Goal: Information Seeking & Learning: Learn about a topic

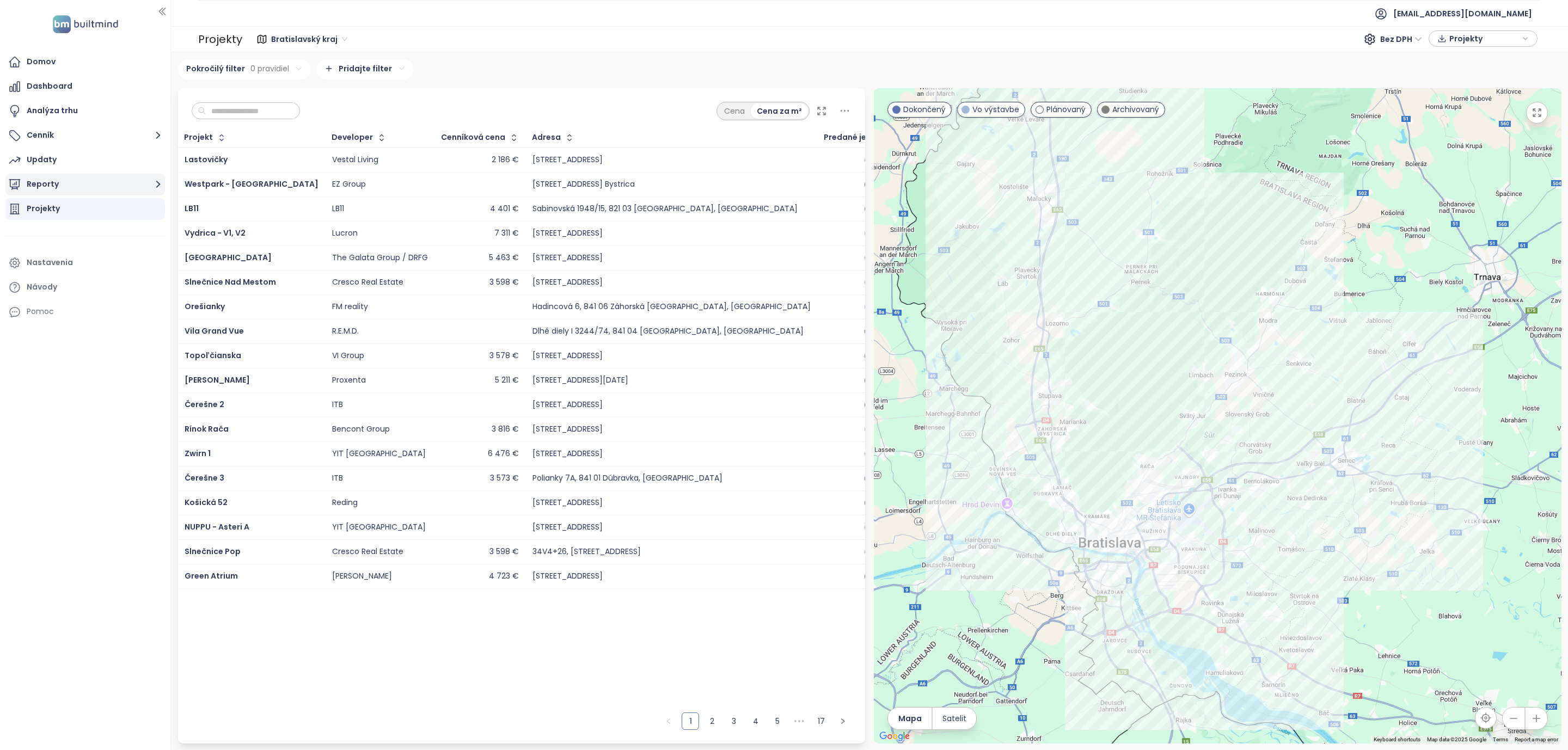
click at [160, 182] on icon "button" at bounding box center [157, 183] width 13 height 13
click at [156, 186] on icon "button" at bounding box center [157, 183] width 13 height 13
click at [156, 180] on icon "button" at bounding box center [157, 183] width 13 height 13
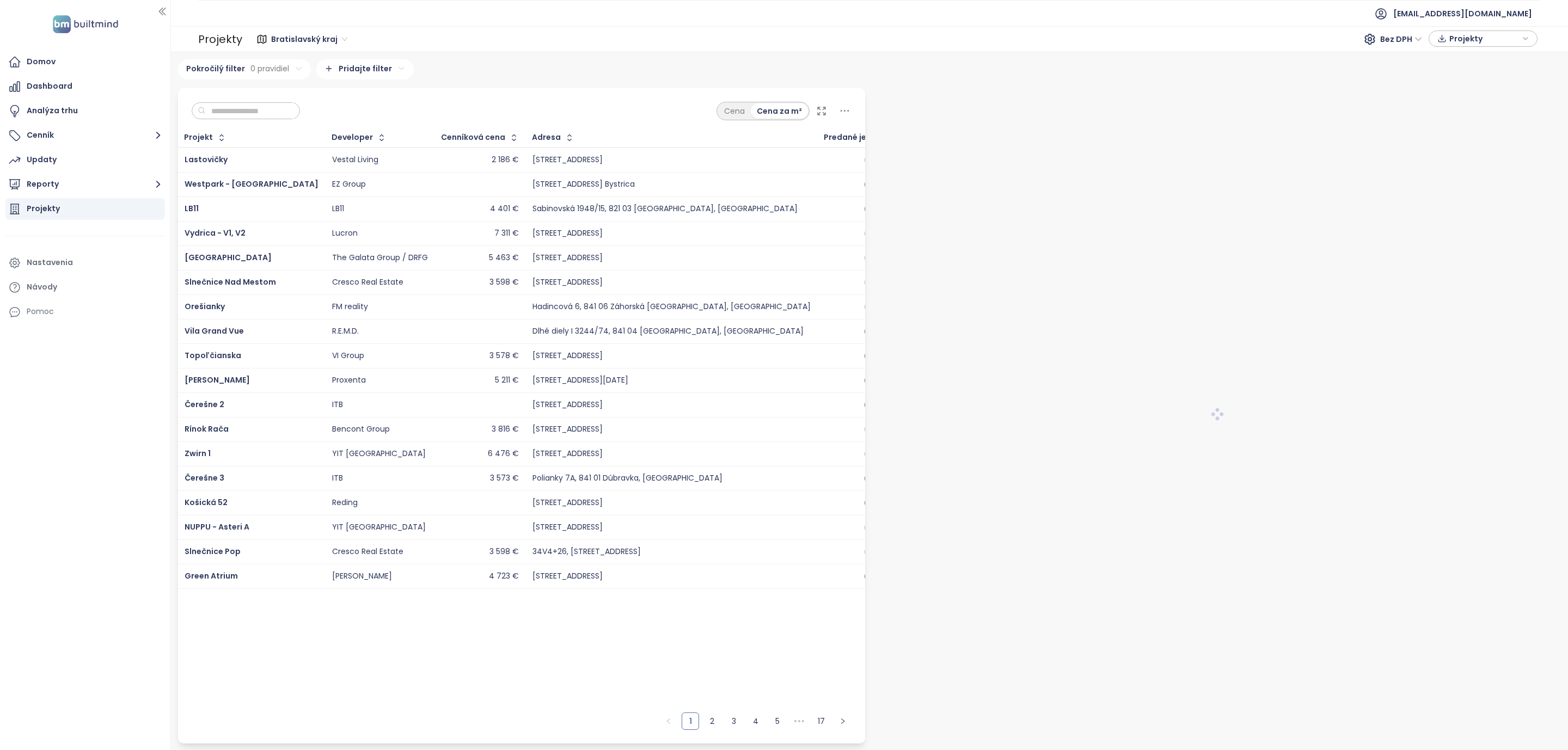
click at [58, 23] on img at bounding box center [85, 25] width 72 height 23
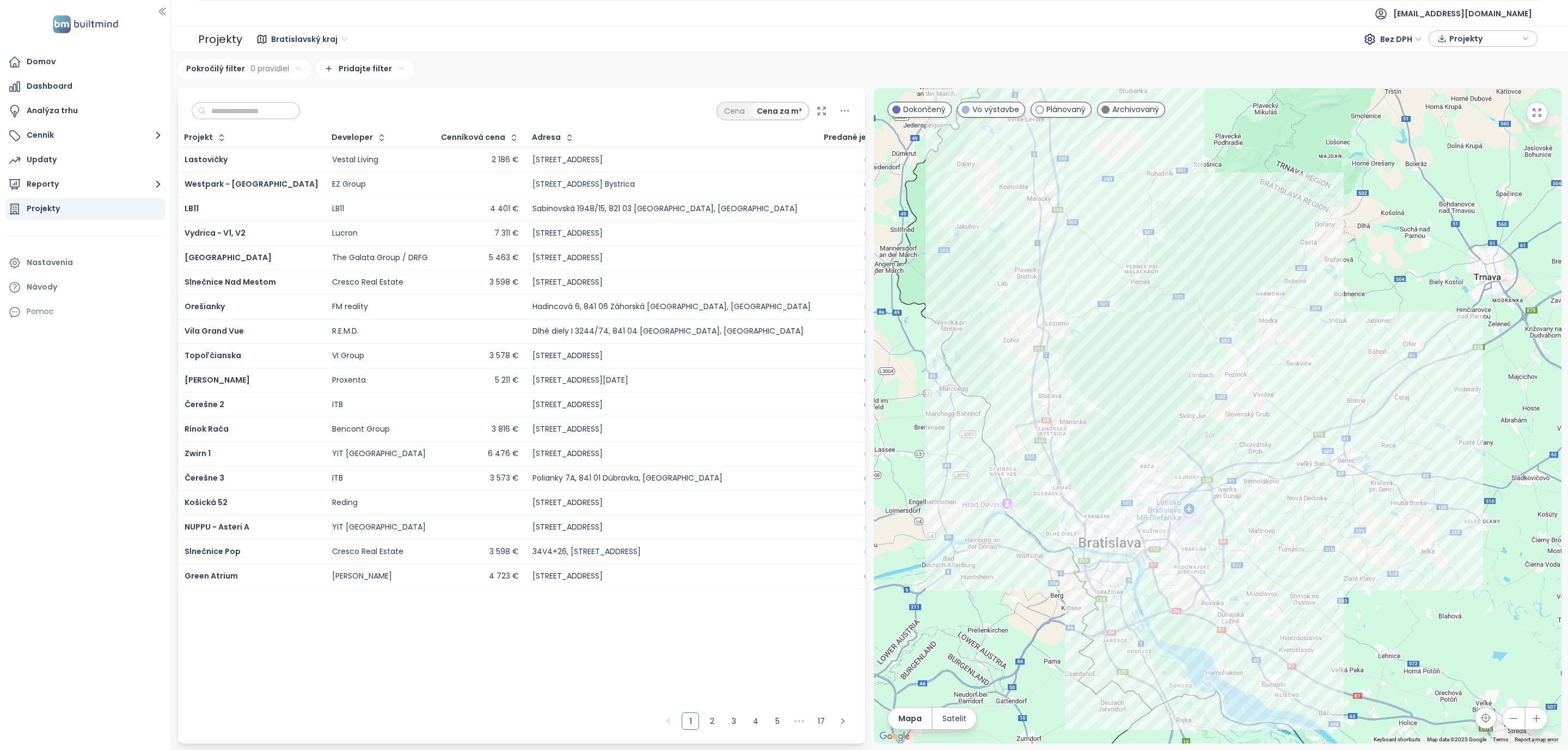
click at [464, 147] on td "2 186 €" at bounding box center [480, 159] width 91 height 25
click at [505, 144] on button "button" at bounding box center [512, 138] width 15 height 18
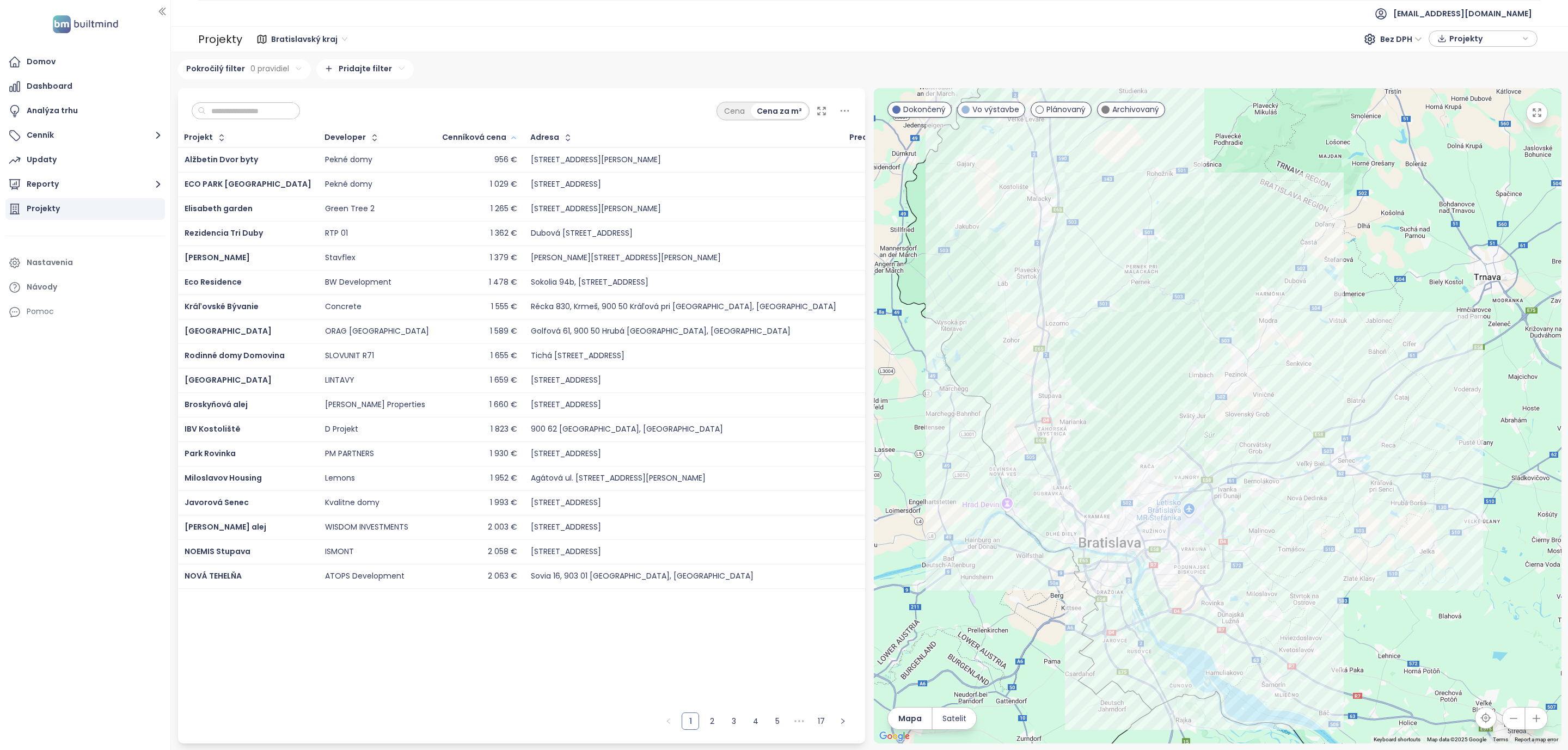
click at [509, 142] on icon "button" at bounding box center [514, 138] width 8 height 13
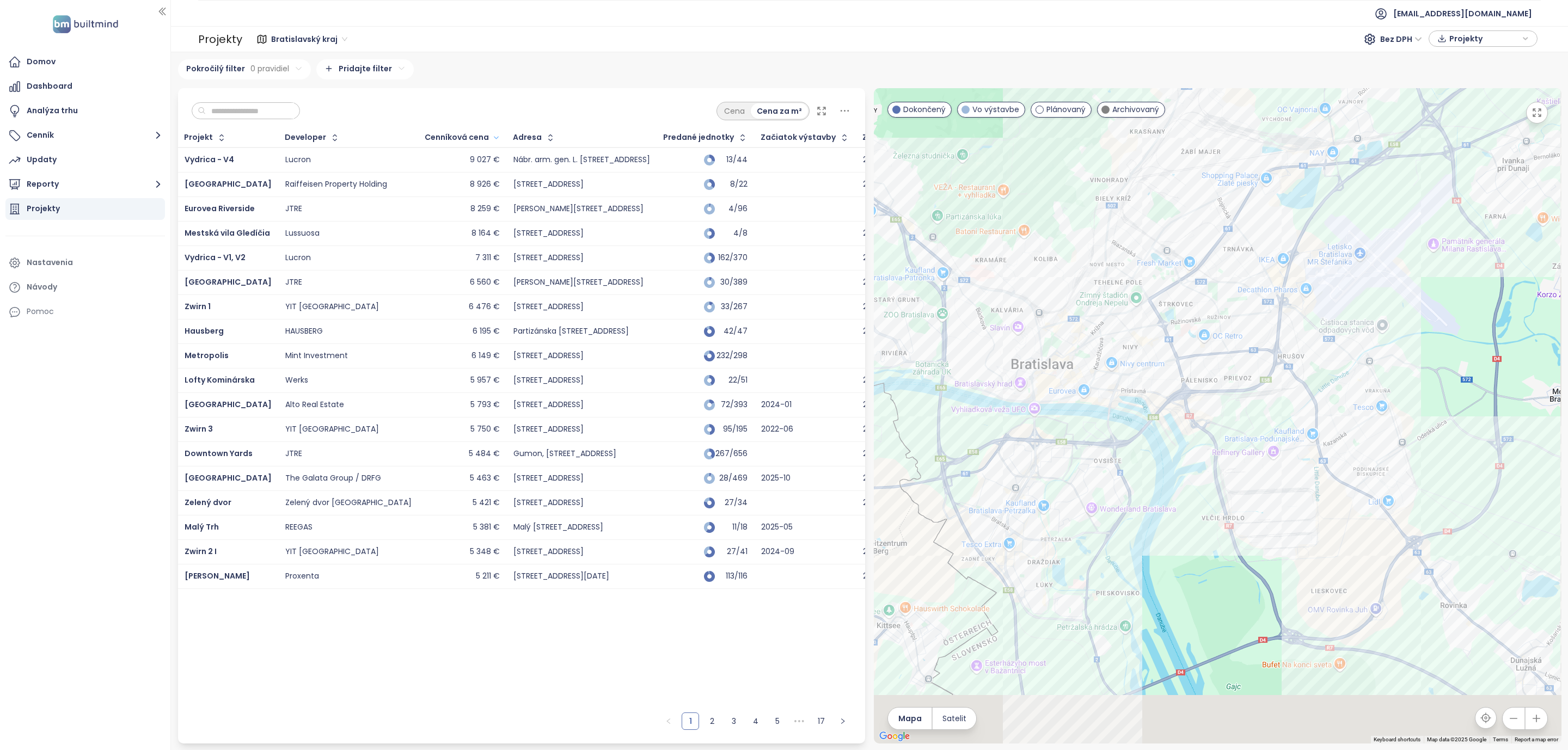
drag, startPoint x: 1094, startPoint y: 382, endPoint x: 1035, endPoint y: 314, distance: 90.0
click at [1035, 314] on div at bounding box center [1217, 416] width 687 height 655
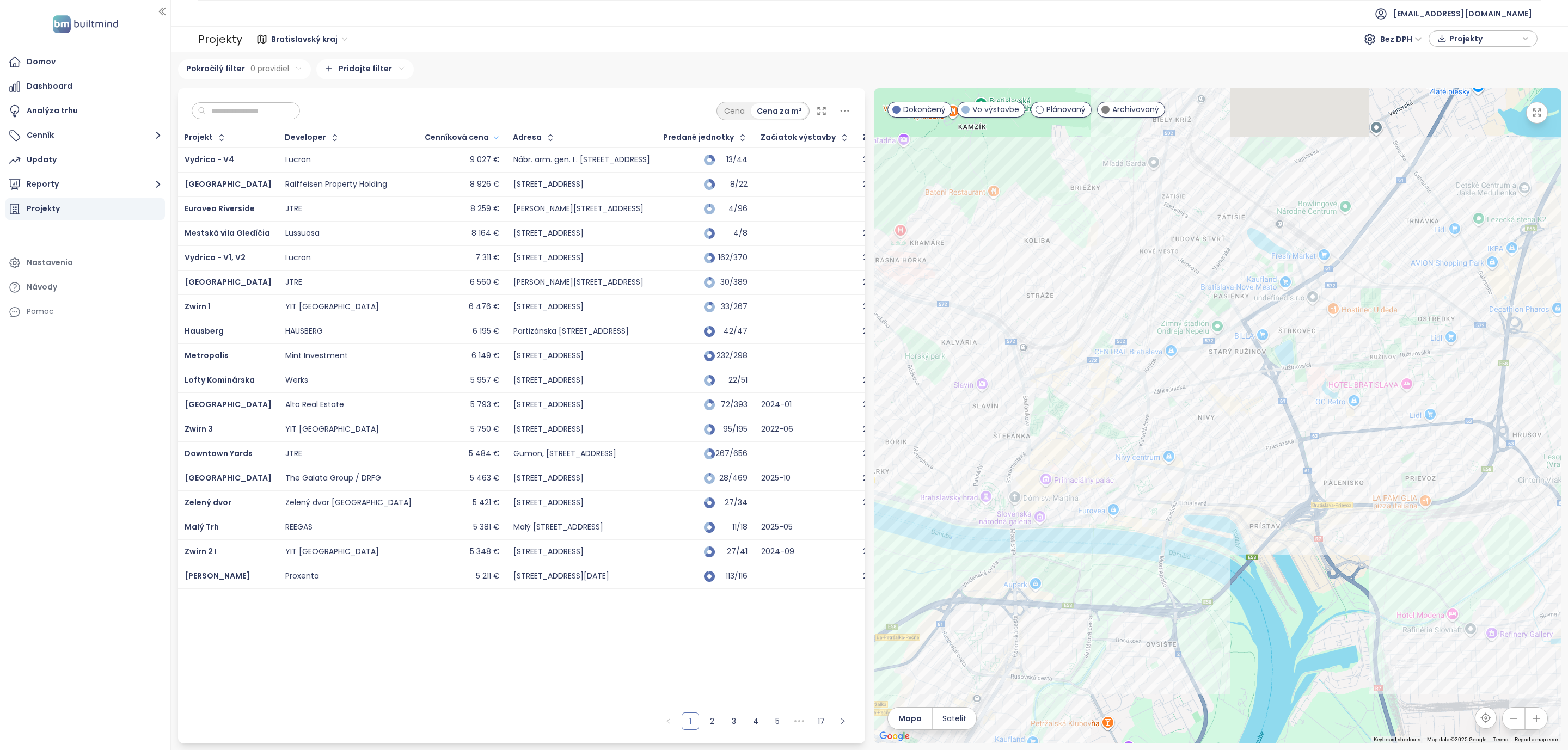
drag, startPoint x: 1080, startPoint y: 244, endPoint x: 1201, endPoint y: 428, distance: 220.2
click at [1201, 428] on div at bounding box center [1217, 416] width 687 height 655
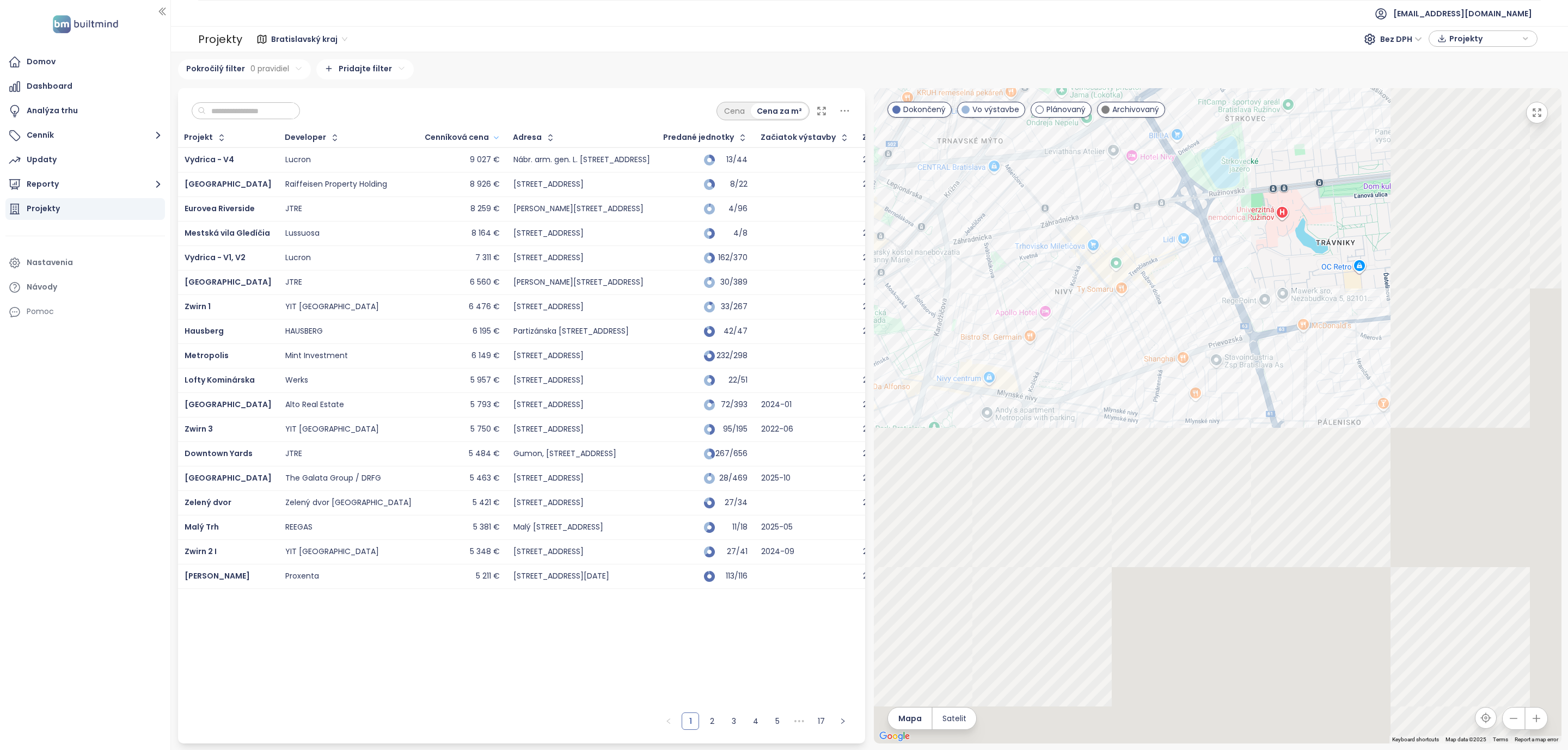
drag, startPoint x: 1222, startPoint y: 571, endPoint x: 861, endPoint y: 130, distance: 569.9
click at [861, 130] on div "Cena Cena za m² Projekt Developer Cenníková cena Adresa Predané jednotky Začiat…" at bounding box center [869, 416] width 1392 height 655
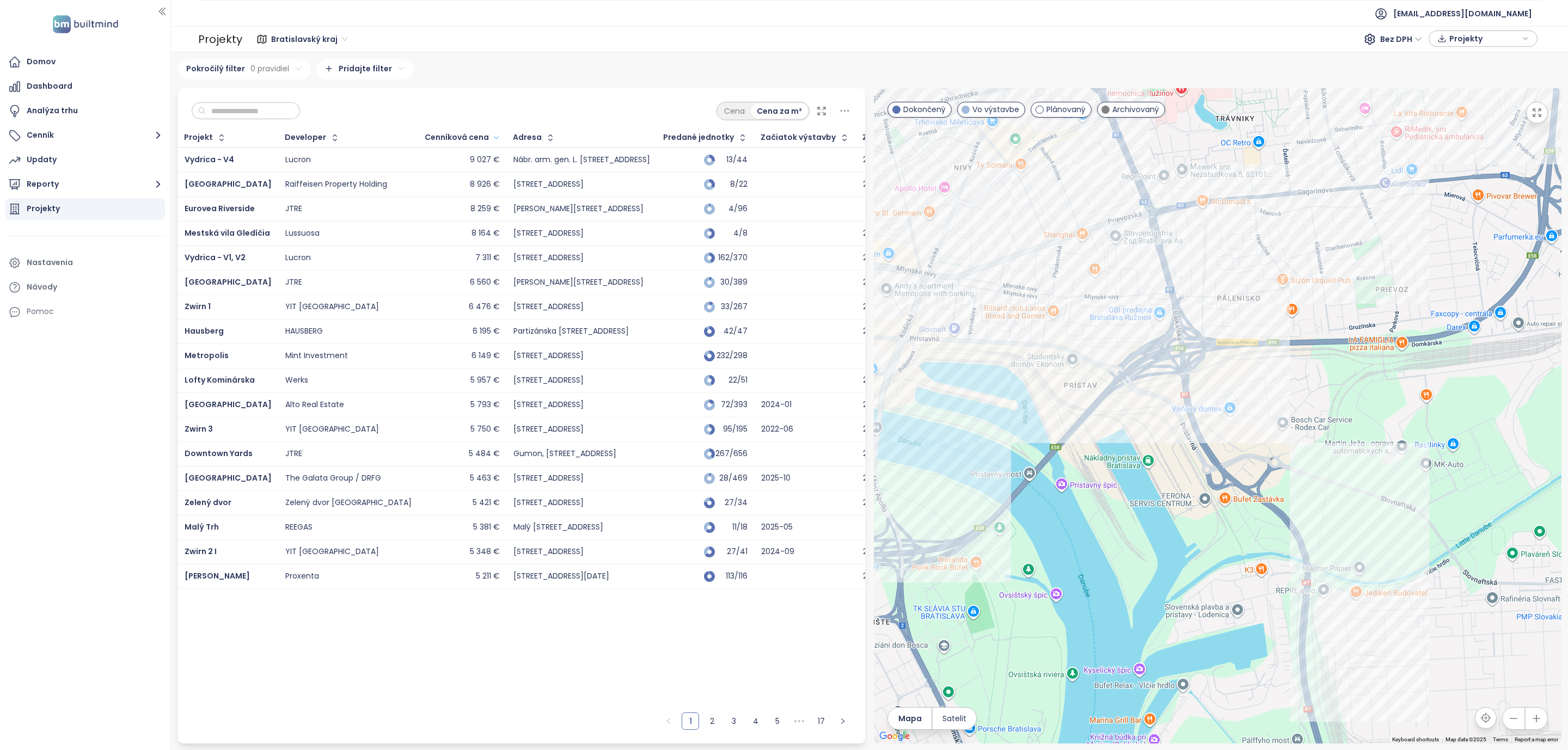
drag, startPoint x: 1041, startPoint y: 222, endPoint x: 1191, endPoint y: 516, distance: 330.1
click at [1191, 516] on div at bounding box center [1217, 416] width 687 height 655
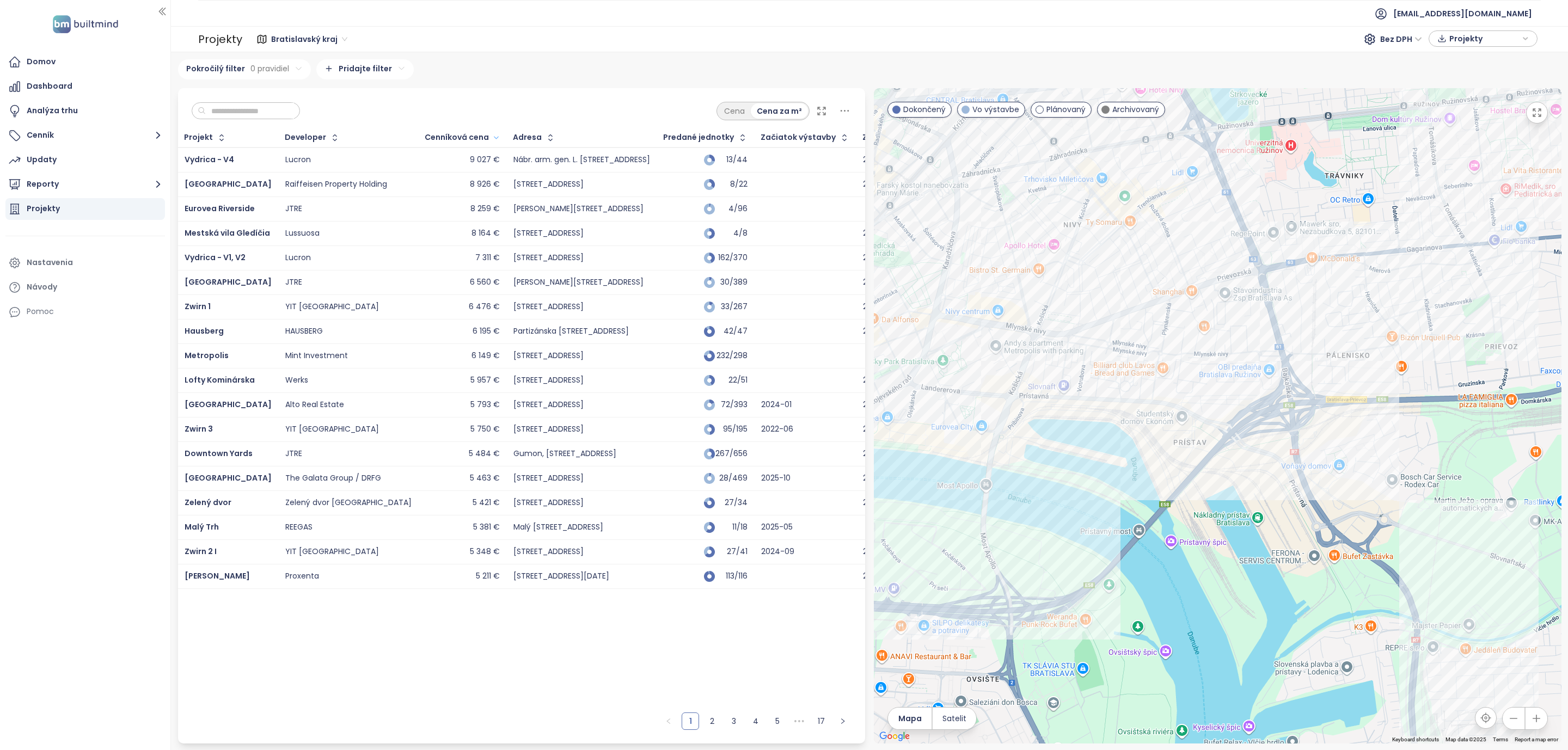
drag, startPoint x: 1030, startPoint y: 480, endPoint x: 1116, endPoint y: 426, distance: 101.5
click at [1116, 426] on div at bounding box center [1217, 416] width 687 height 655
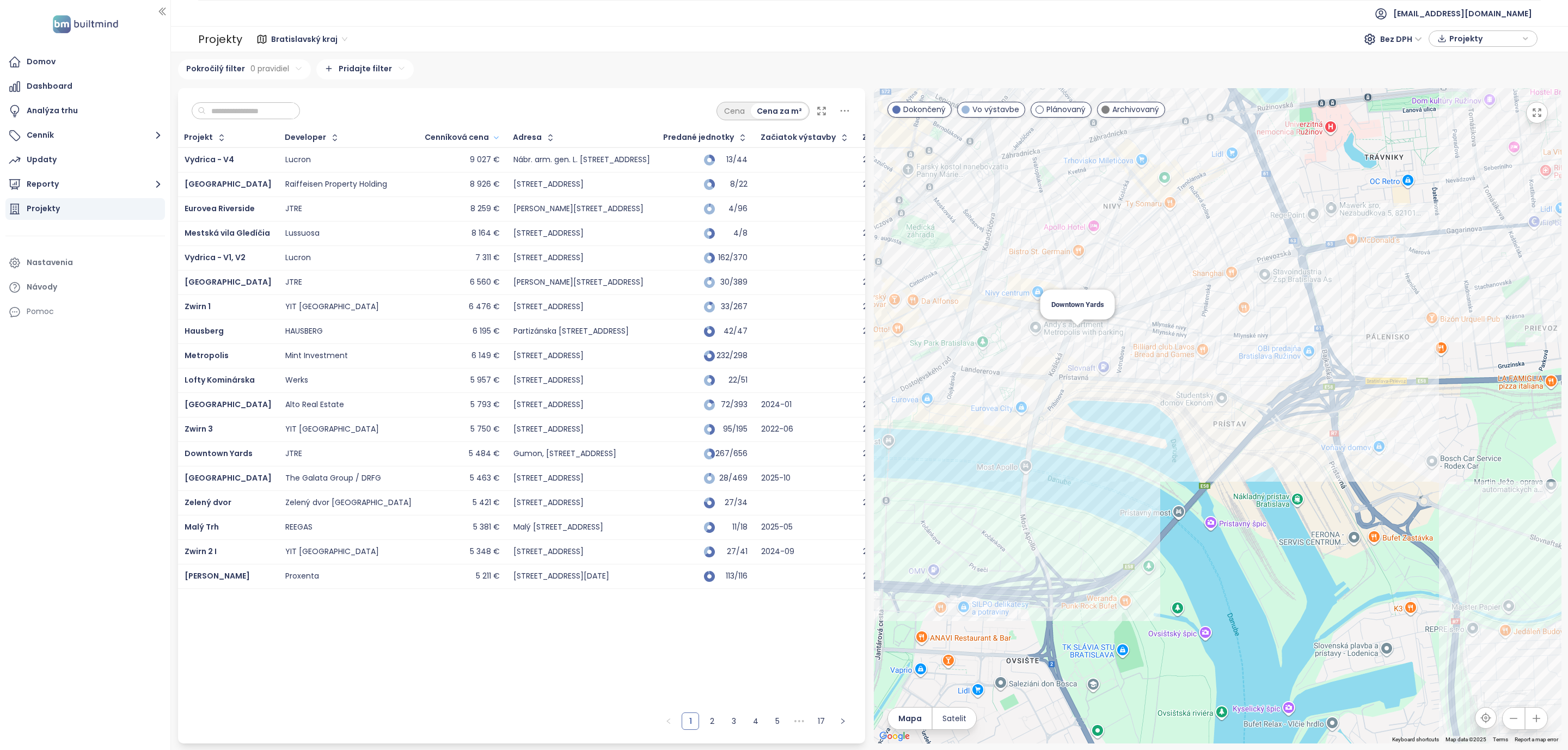
click at [1075, 334] on div "Downtown Yards" at bounding box center [1217, 416] width 687 height 655
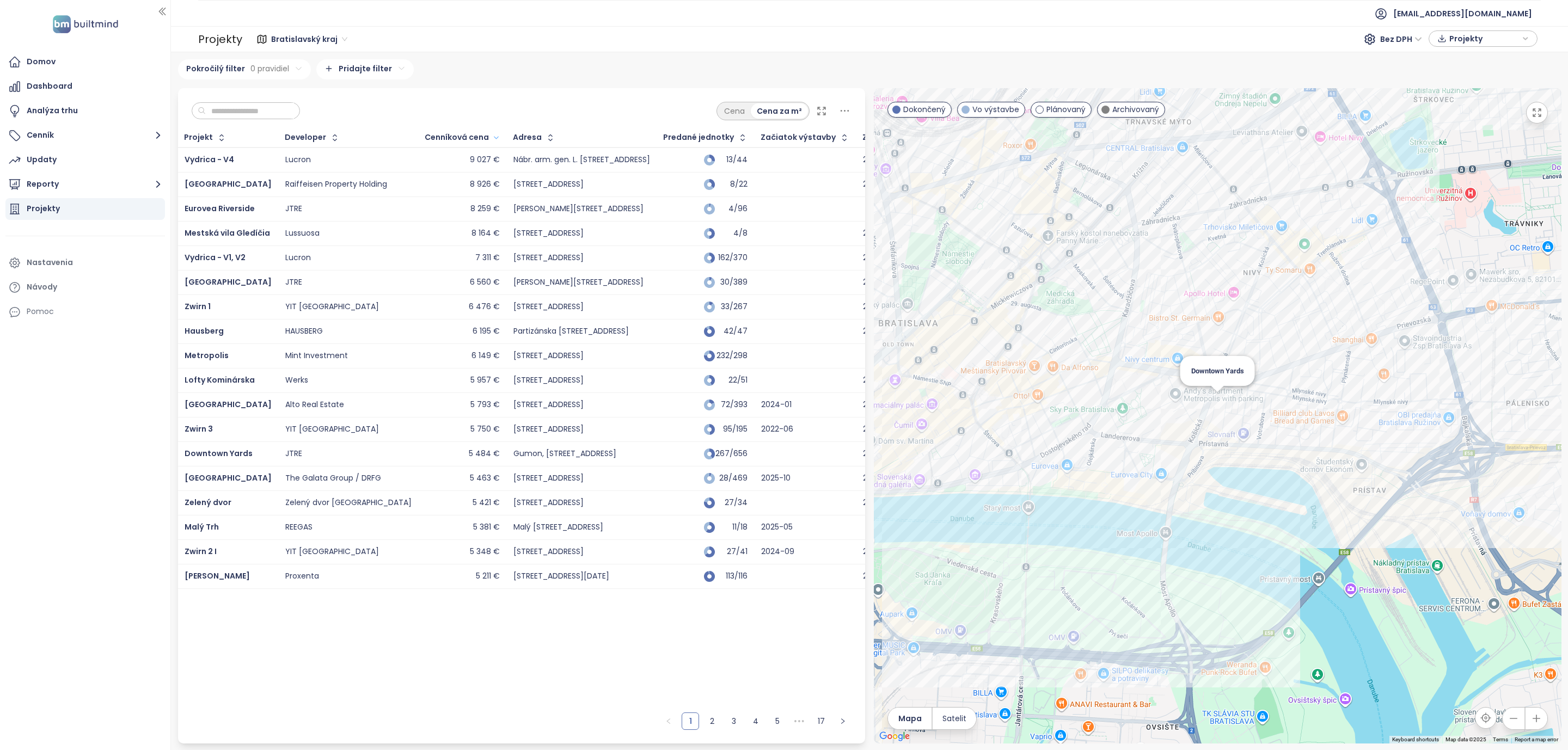
click at [1220, 406] on div "Downtown Yards" at bounding box center [1217, 416] width 687 height 655
click at [1217, 402] on div "Downtown Yards" at bounding box center [1217, 416] width 687 height 655
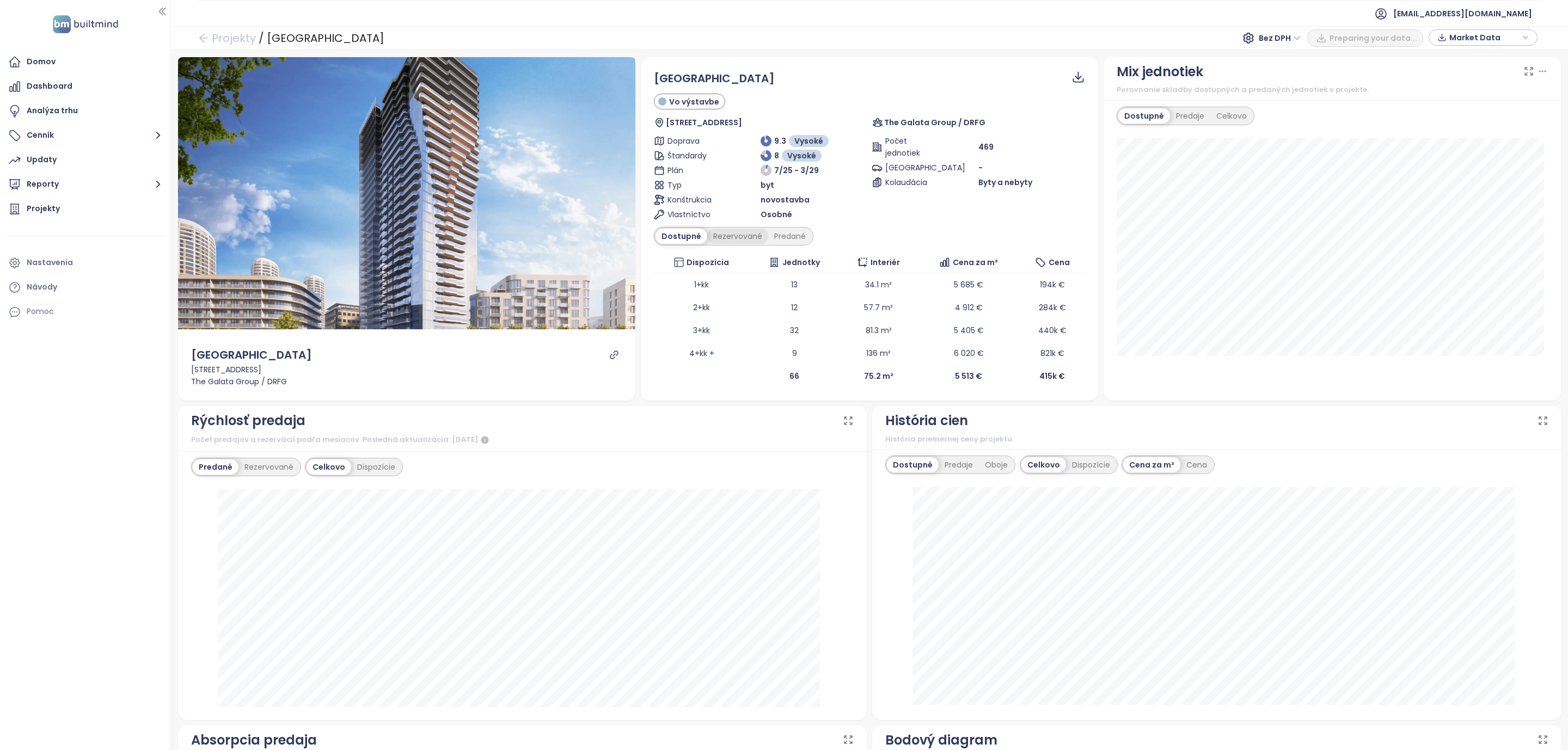
click at [717, 237] on div "Rezervované" at bounding box center [737, 236] width 61 height 16
click at [791, 238] on div "Predané" at bounding box center [790, 236] width 44 height 16
click at [682, 234] on div "Dostupné" at bounding box center [680, 236] width 49 height 16
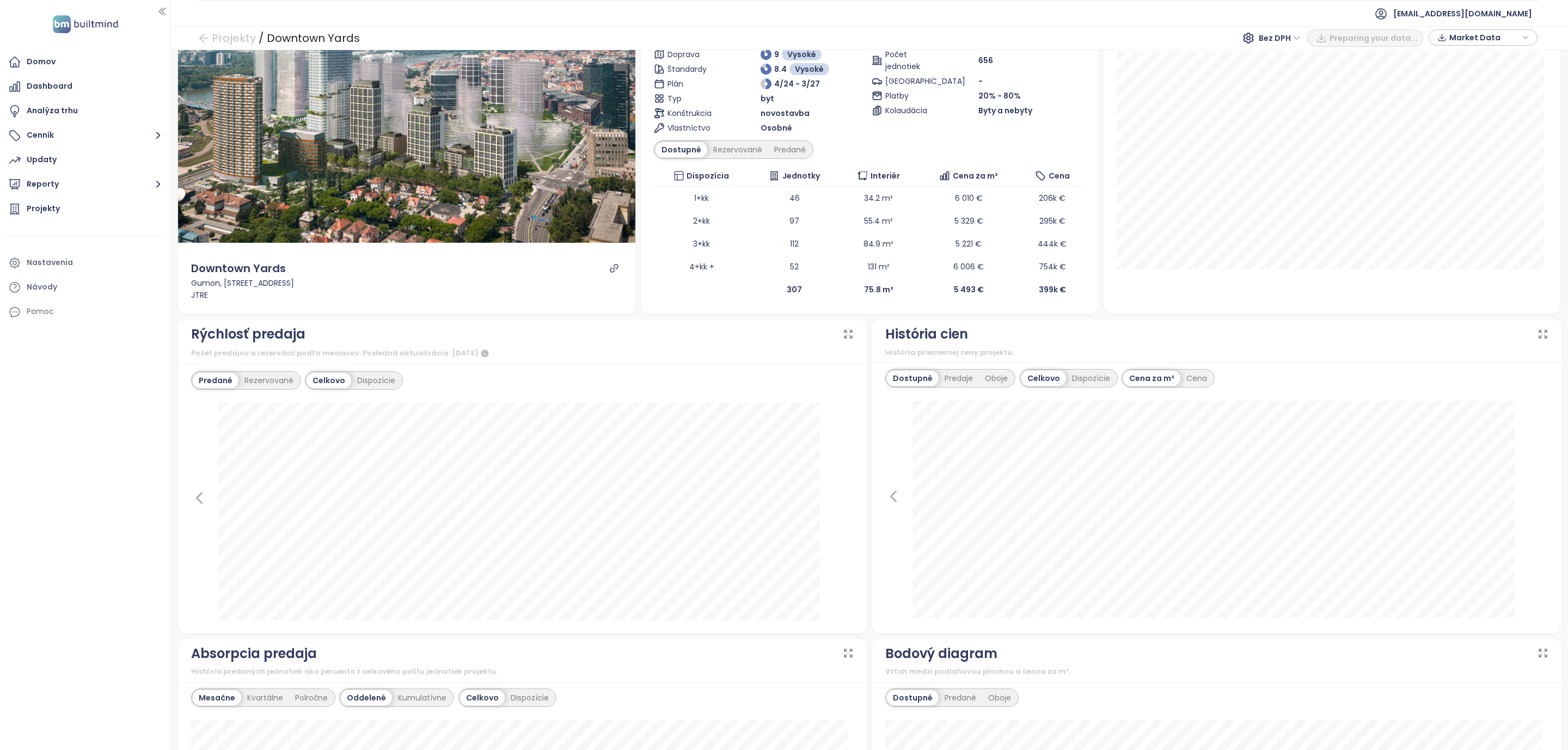
scroll to position [82, 0]
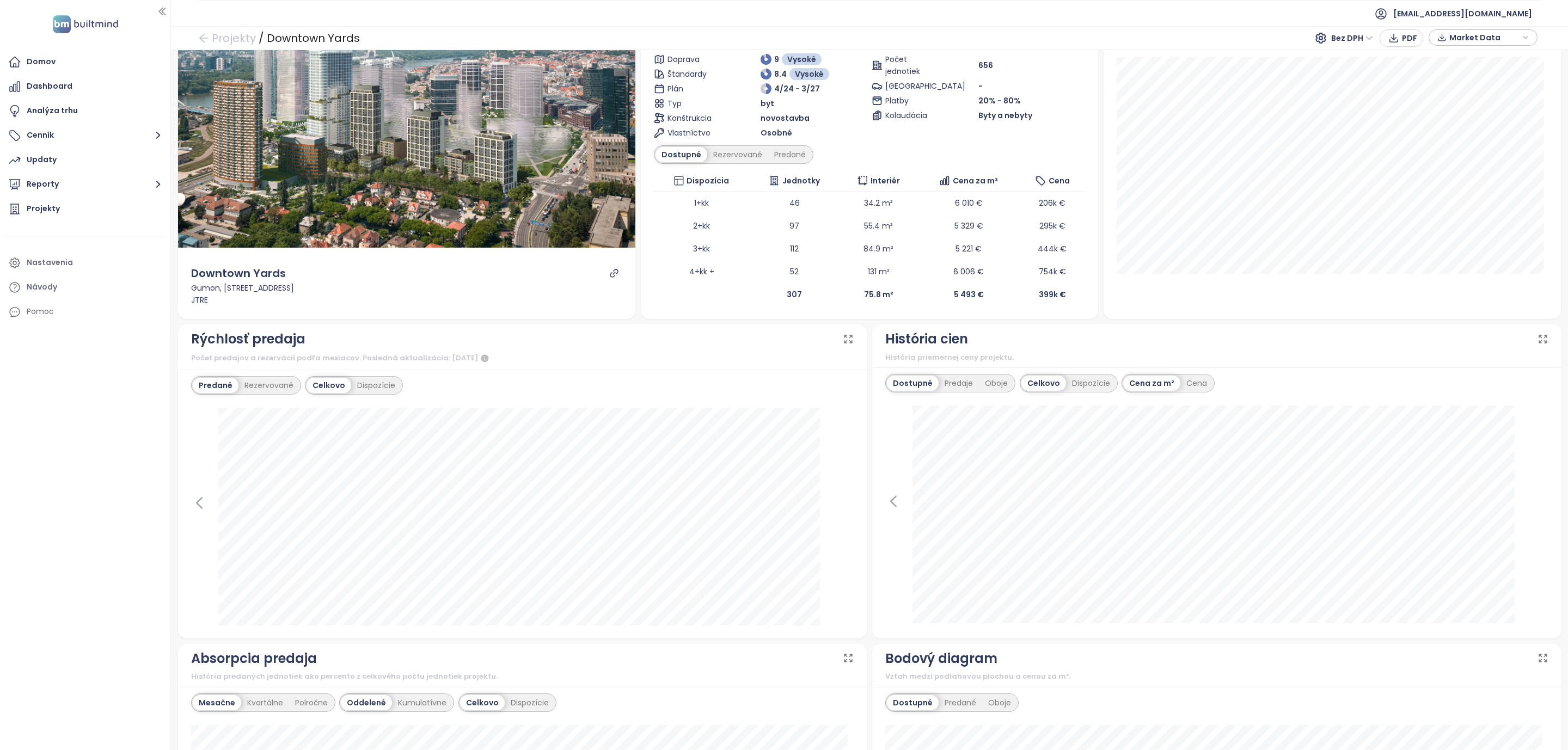
click at [1537, 339] on icon at bounding box center [1542, 339] width 11 height 11
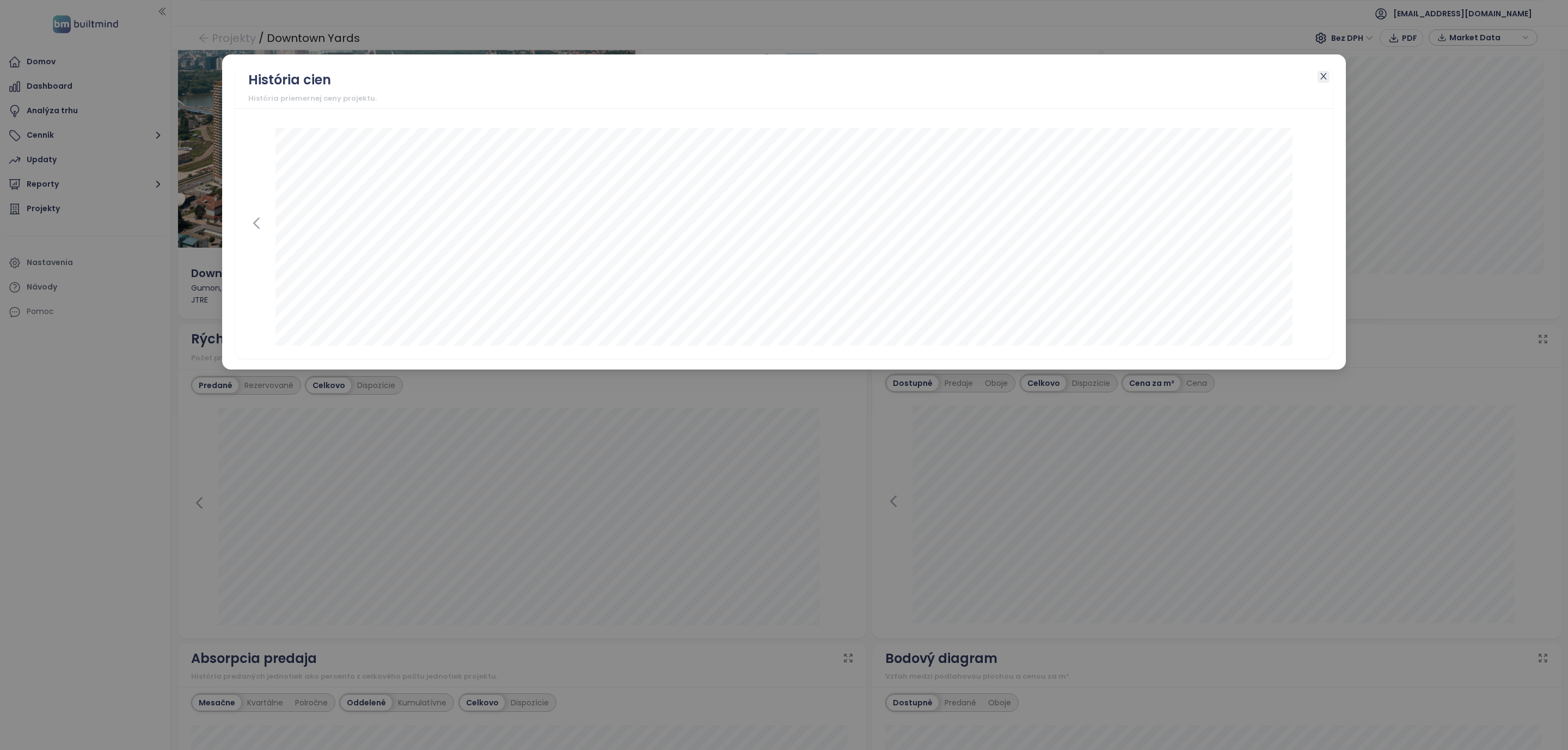
click at [1322, 75] on icon "close" at bounding box center [1323, 76] width 8 height 8
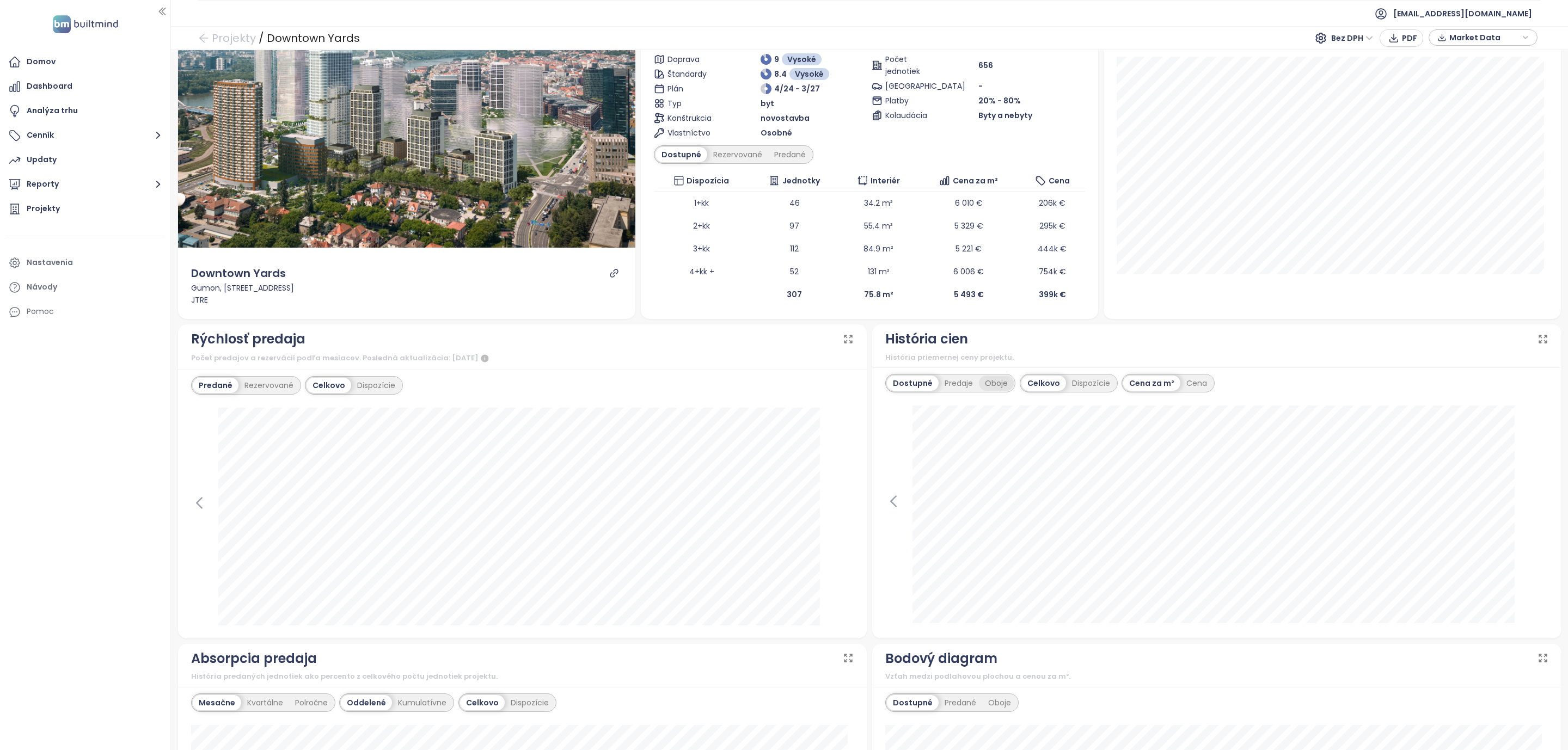
click at [987, 387] on div "Oboje" at bounding box center [996, 383] width 35 height 16
click at [897, 389] on div "Dostupné" at bounding box center [911, 383] width 49 height 16
click at [953, 386] on div "Predaje" at bounding box center [958, 383] width 40 height 16
click at [912, 386] on div "Dostupné" at bounding box center [911, 383] width 49 height 16
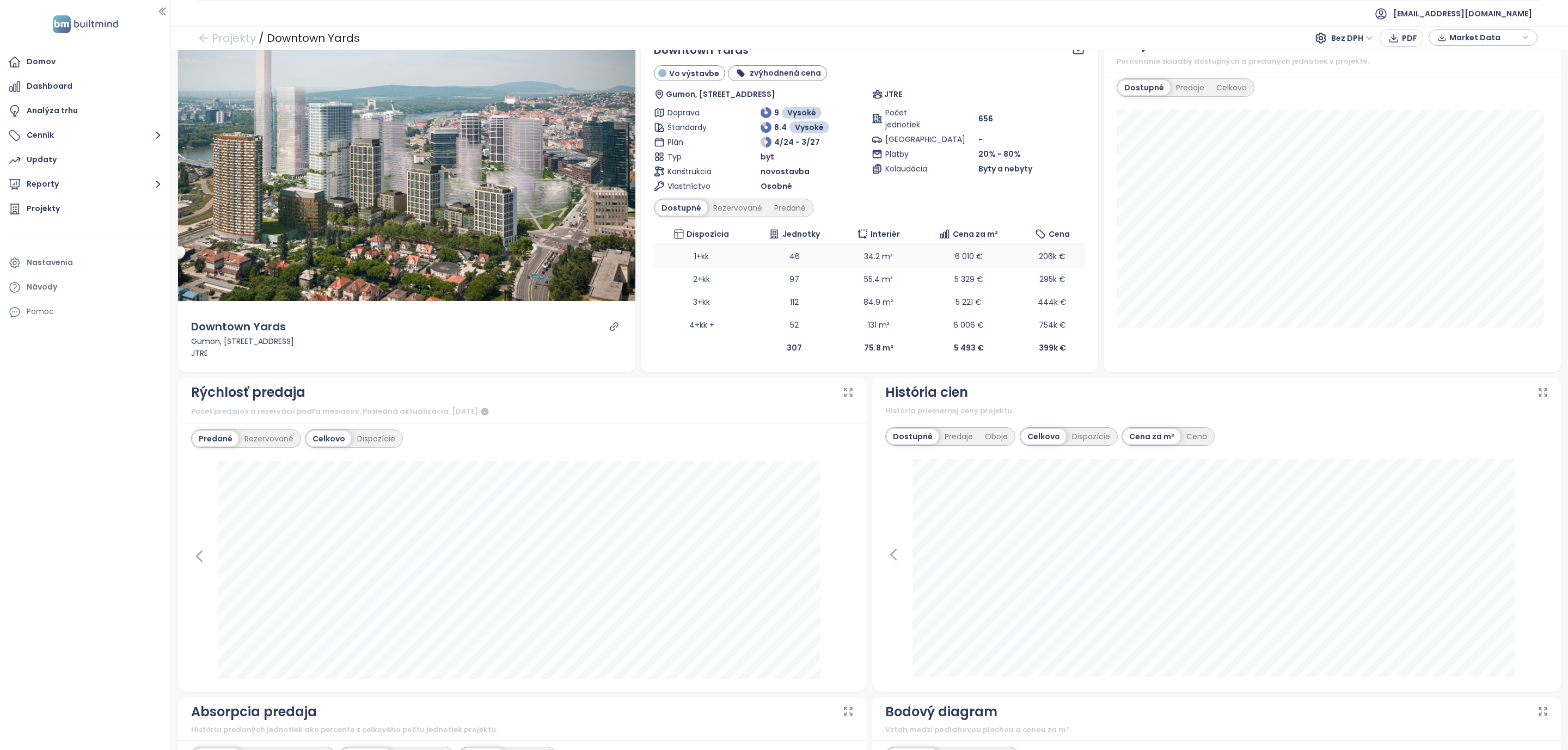
scroll to position [0, 0]
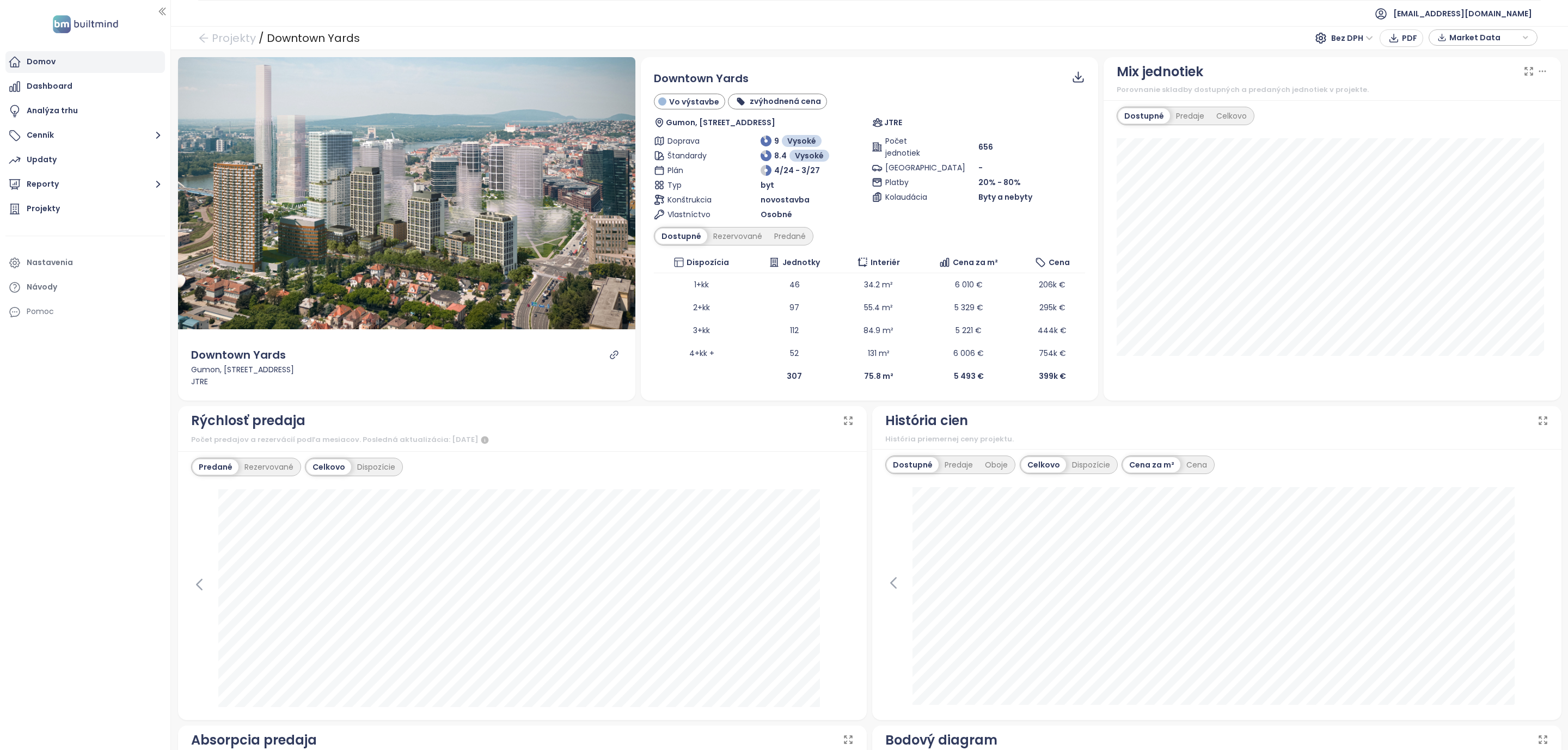
click at [44, 66] on div "Domov" at bounding box center [41, 61] width 29 height 13
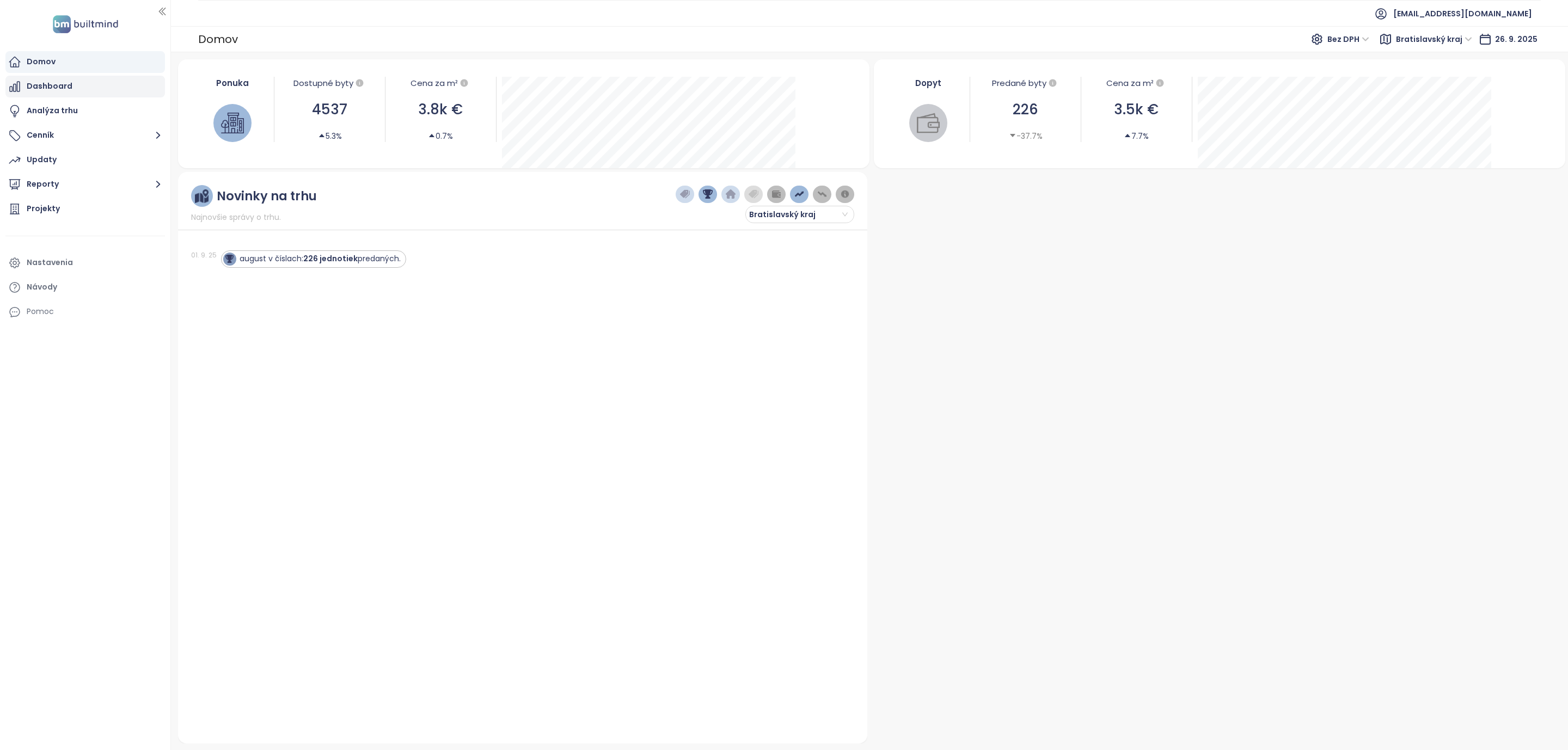
click at [49, 85] on div "Dashboard" at bounding box center [49, 86] width 46 height 13
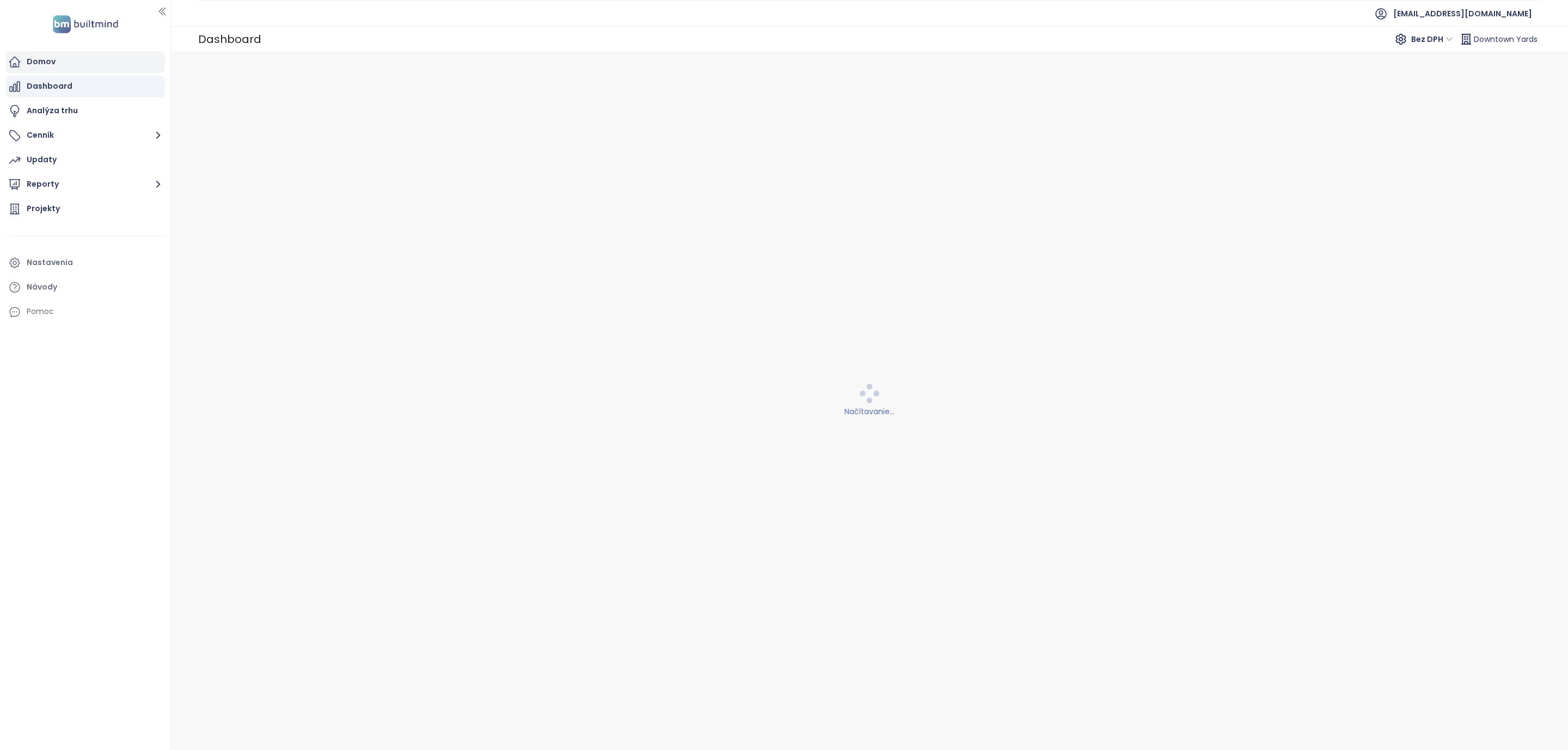
click at [44, 66] on div "Domov" at bounding box center [41, 61] width 29 height 13
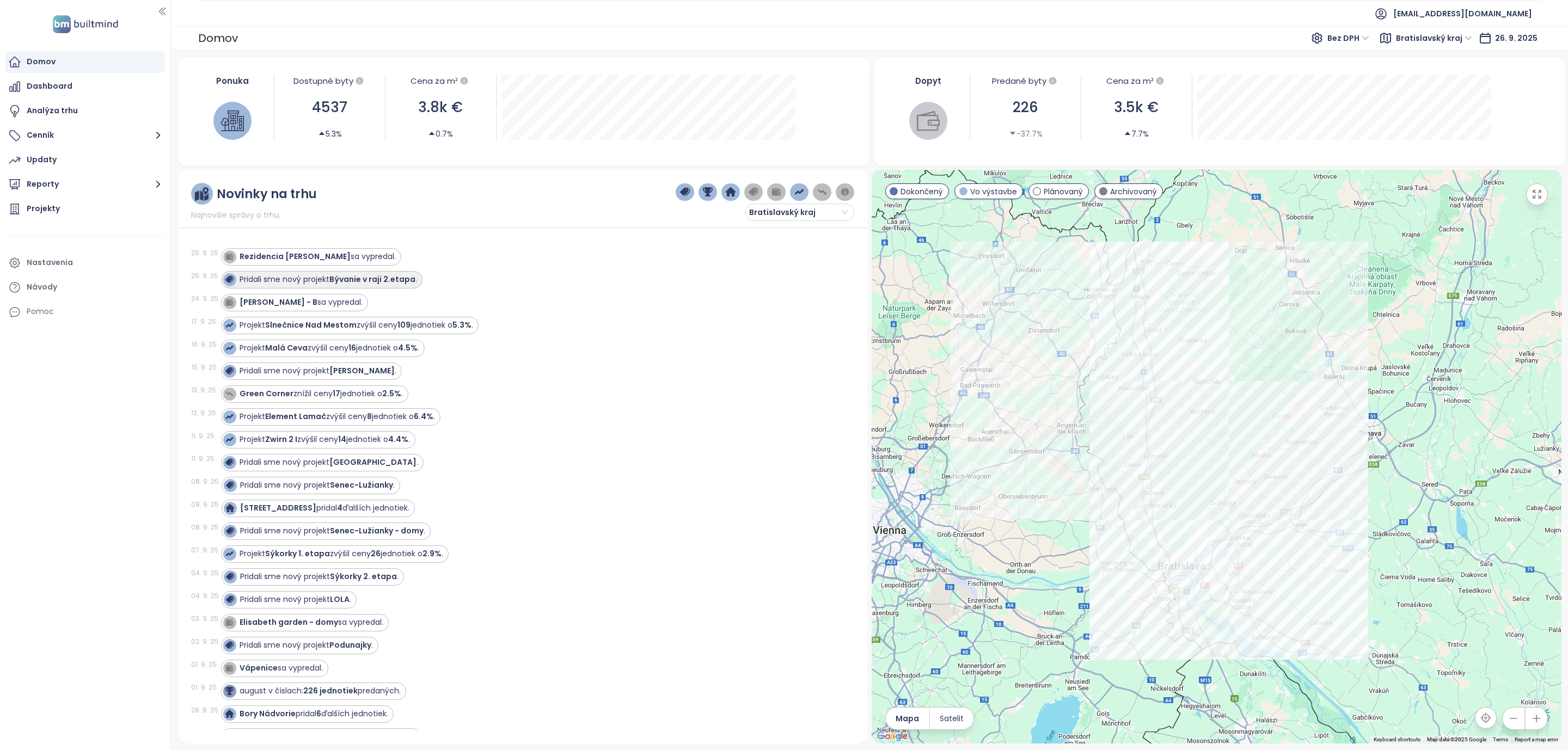
click at [373, 279] on strong "Bývanie v raji 2.etapa" at bounding box center [373, 279] width 86 height 11
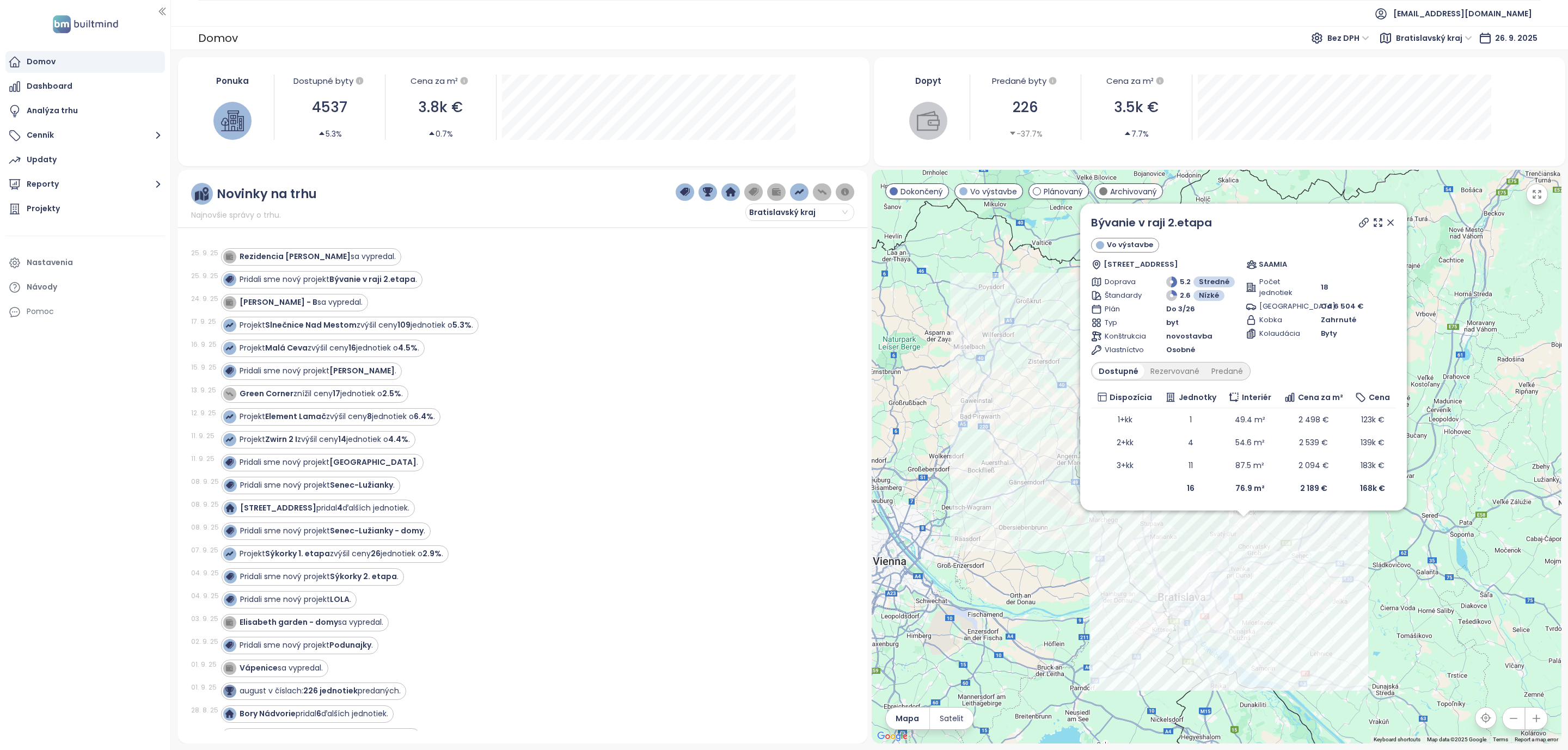
click at [1392, 217] on icon at bounding box center [1389, 222] width 11 height 11
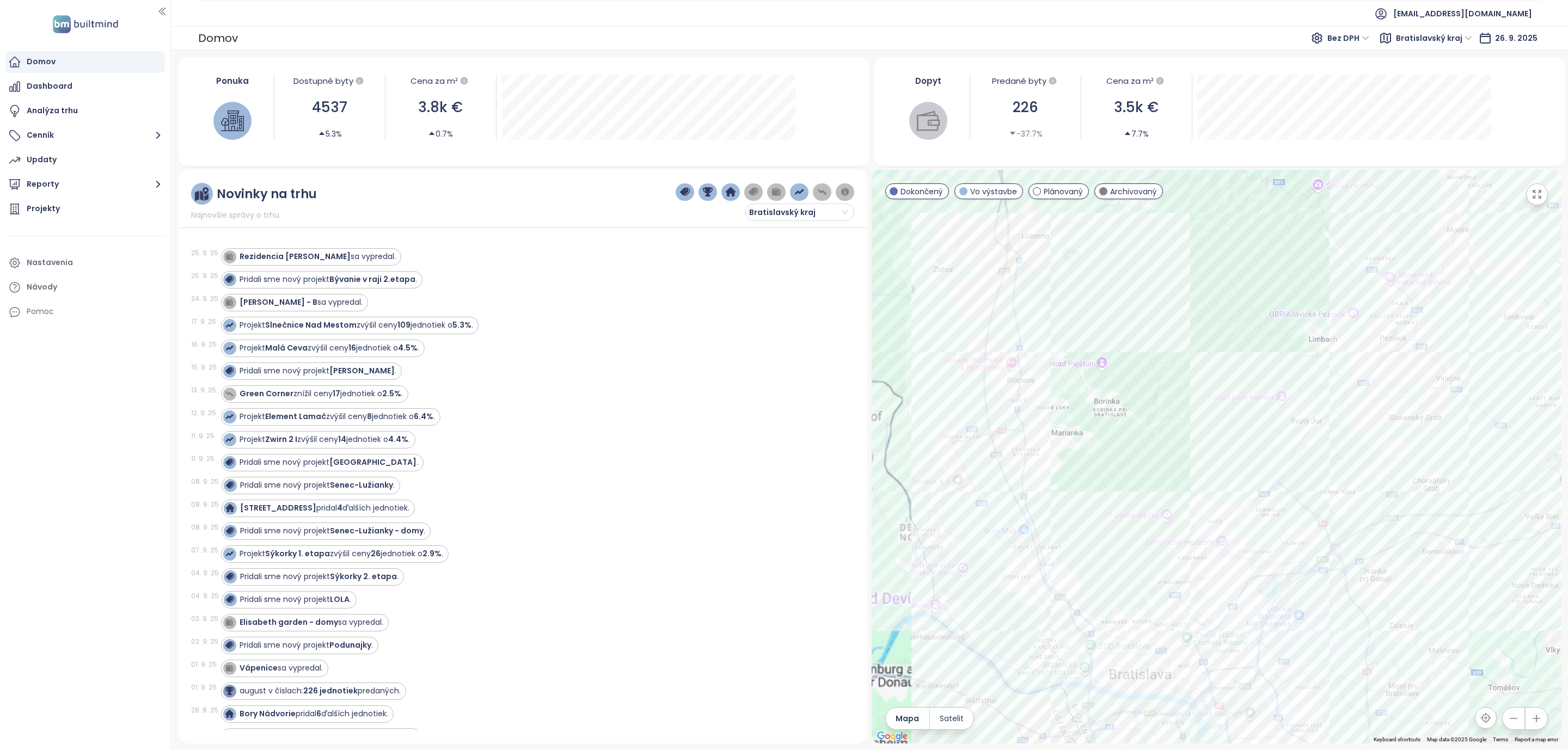
drag, startPoint x: 1080, startPoint y: 459, endPoint x: 1303, endPoint y: 277, distance: 287.8
click at [1303, 278] on div at bounding box center [1216, 456] width 689 height 574
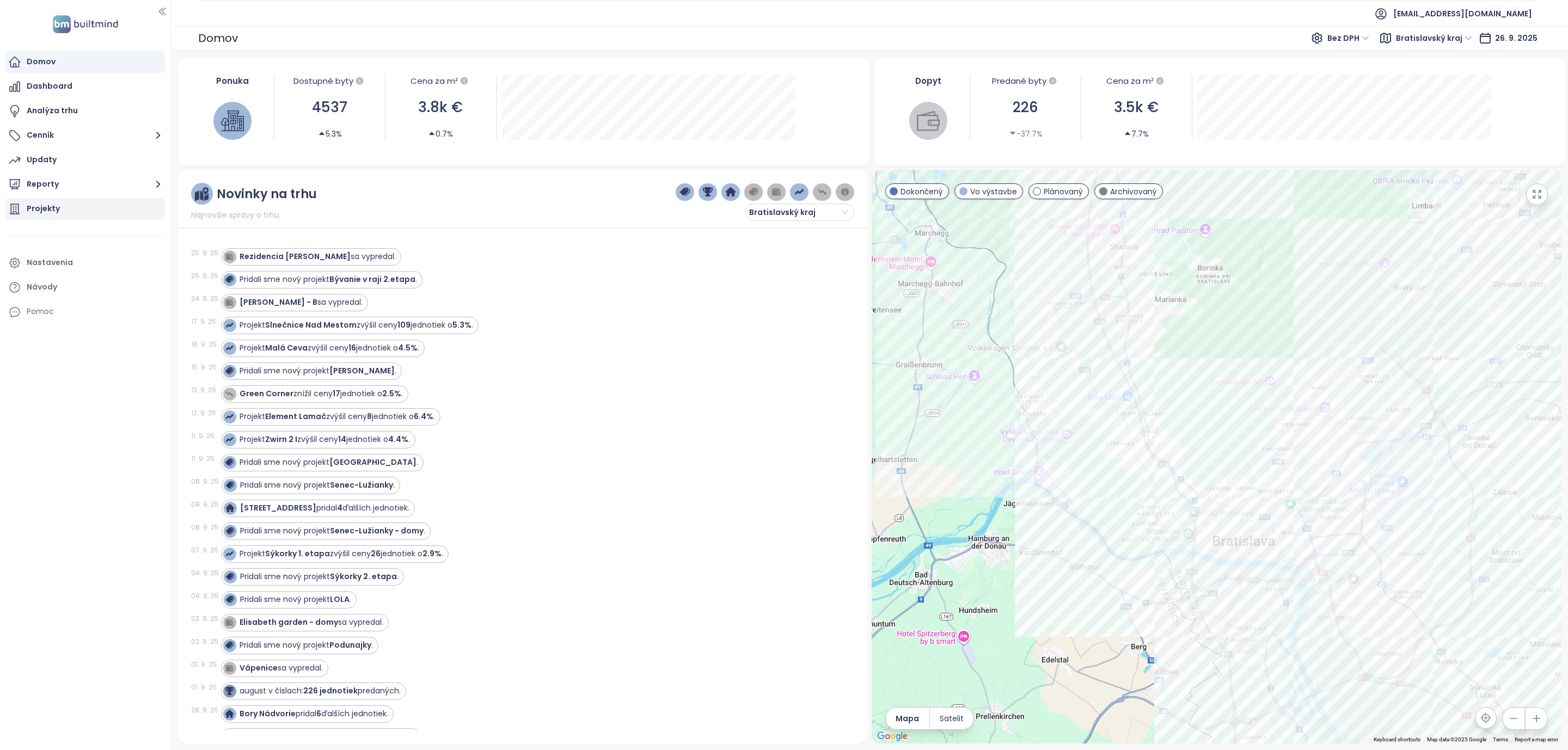
click at [74, 204] on div "Projekty" at bounding box center [85, 209] width 159 height 22
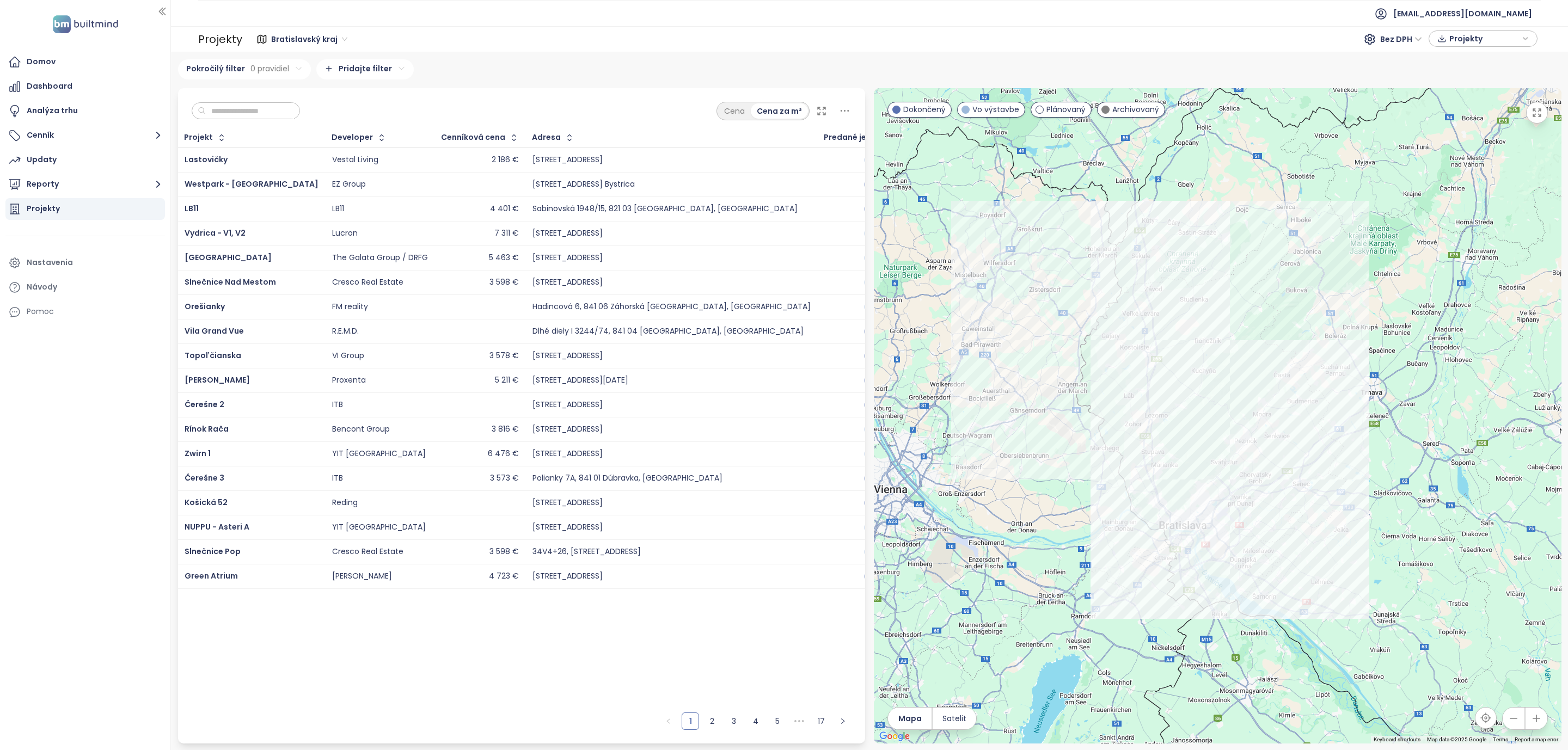
click at [898, 143] on icon "button" at bounding box center [903, 137] width 11 height 11
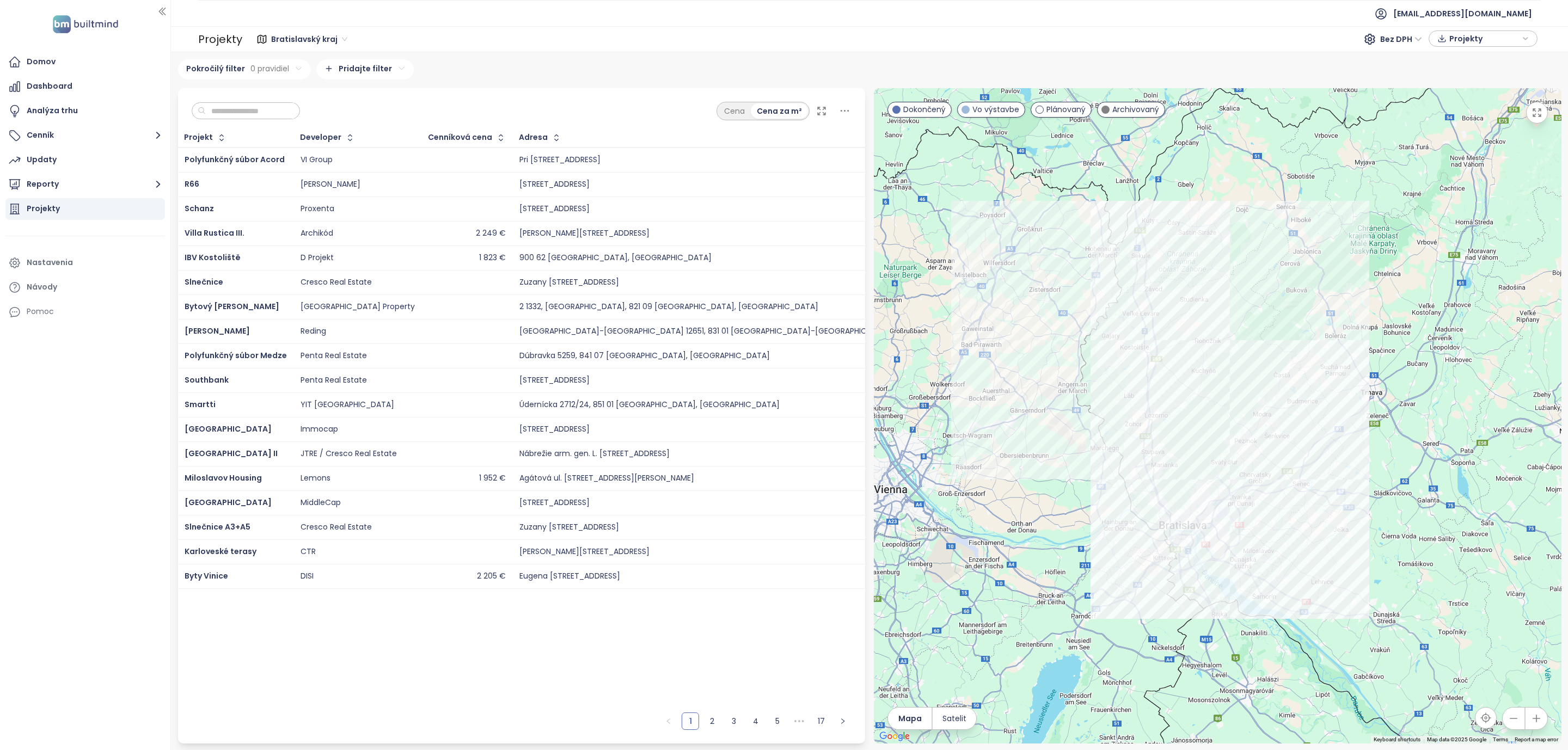
click at [1066, 139] on icon "button" at bounding box center [1070, 138] width 8 height 13
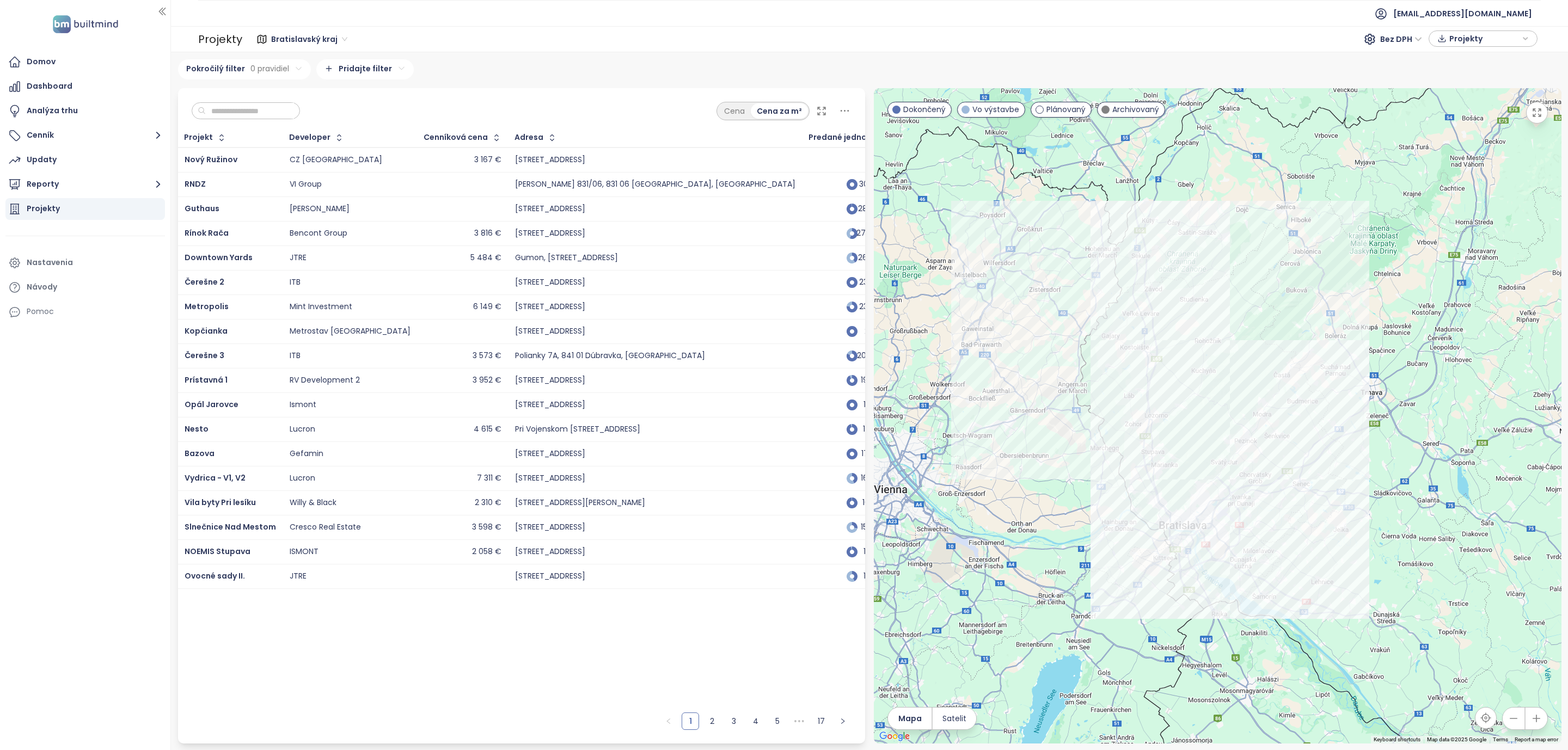
click at [879, 140] on button "button" at bounding box center [885, 138] width 12 height 18
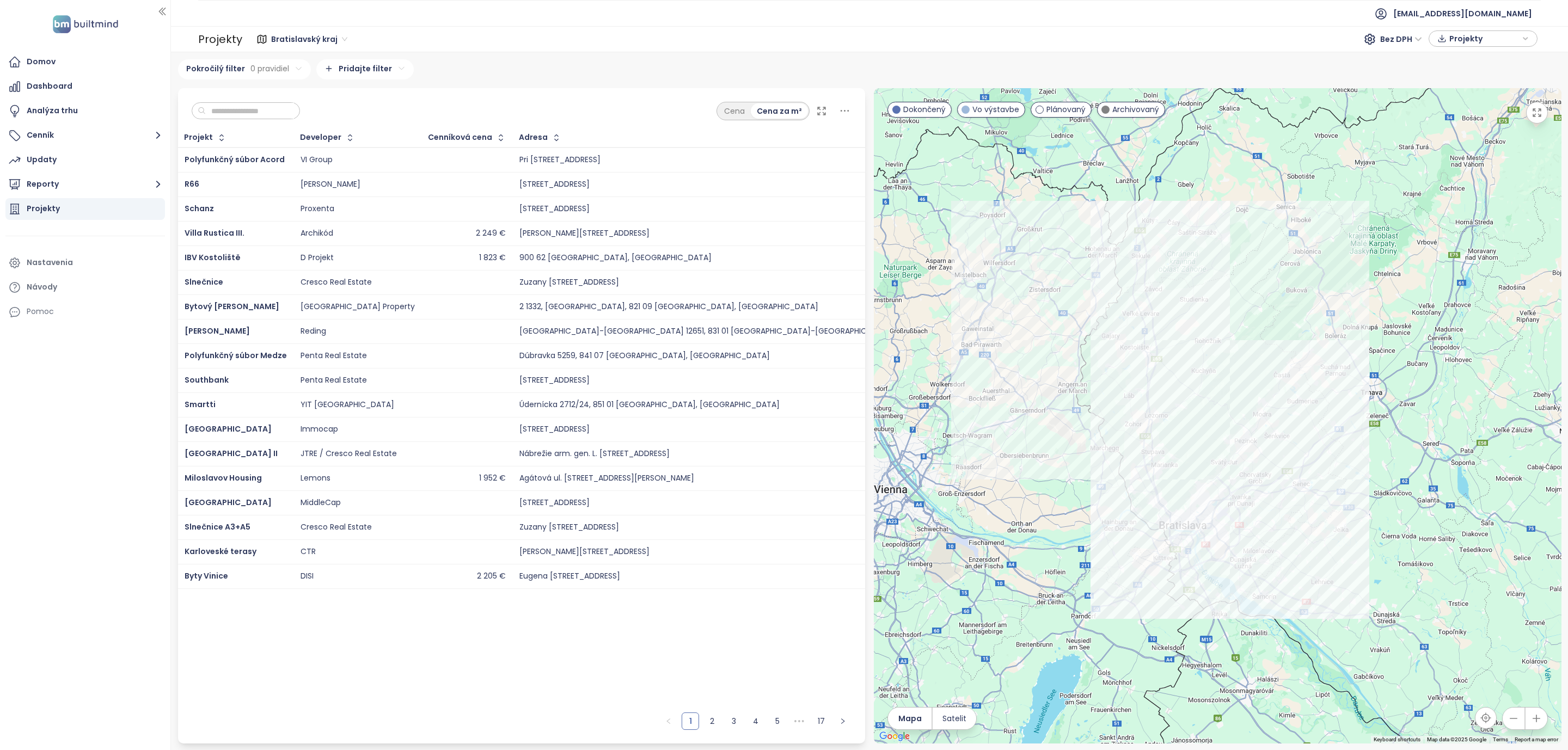
click at [822, 110] on icon at bounding box center [821, 111] width 11 height 11
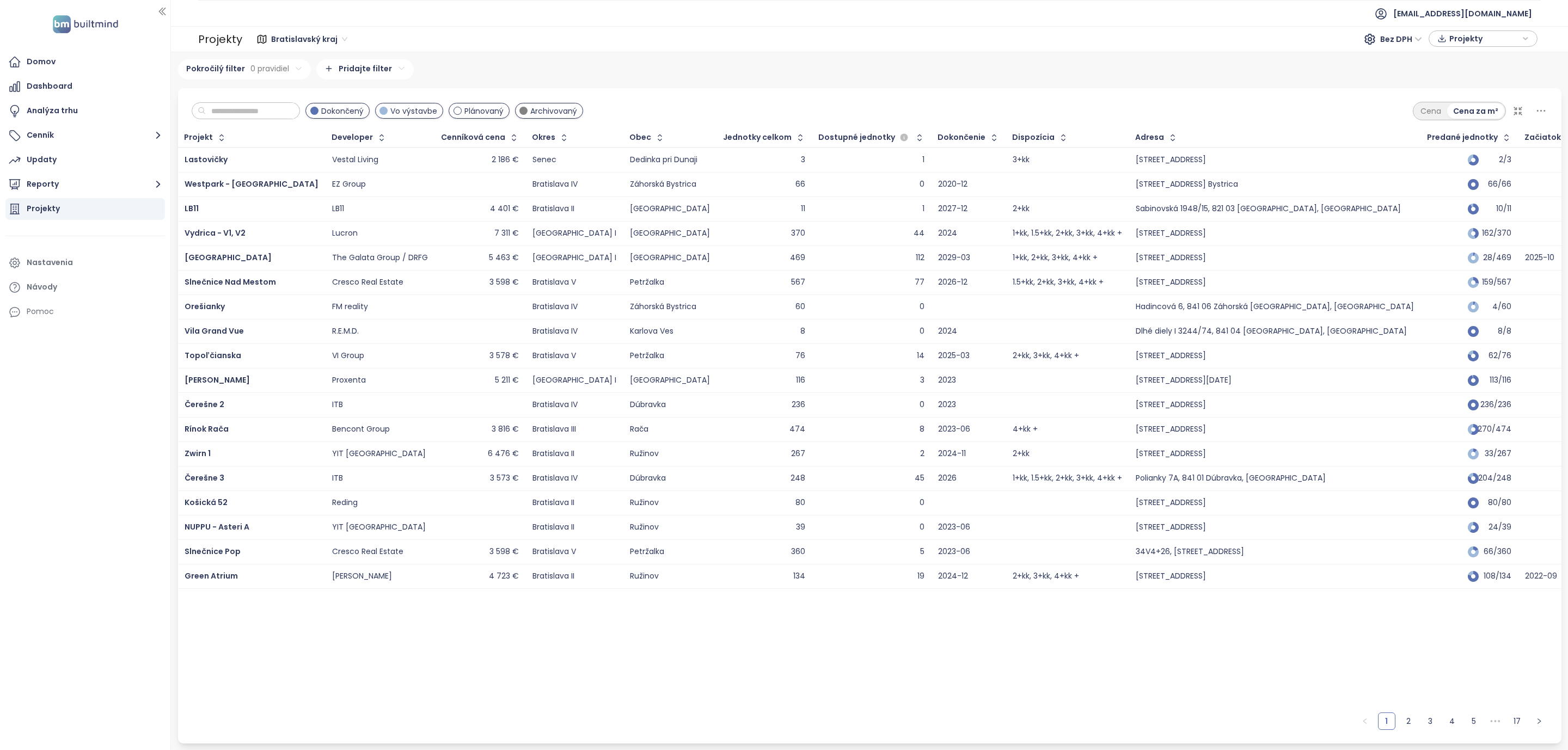
click at [795, 141] on icon "button" at bounding box center [800, 137] width 11 height 11
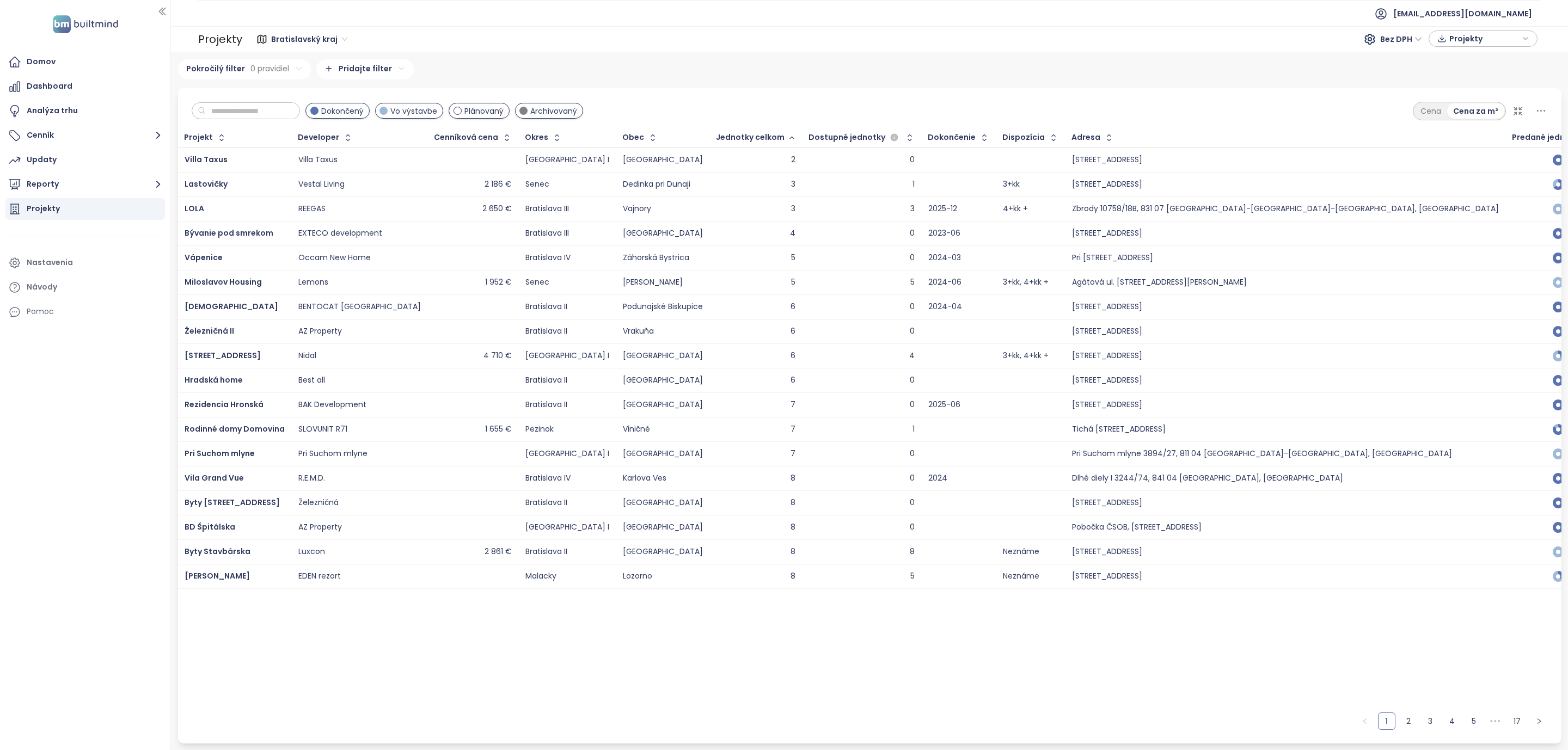
click at [785, 139] on button "button" at bounding box center [790, 138] width 12 height 18
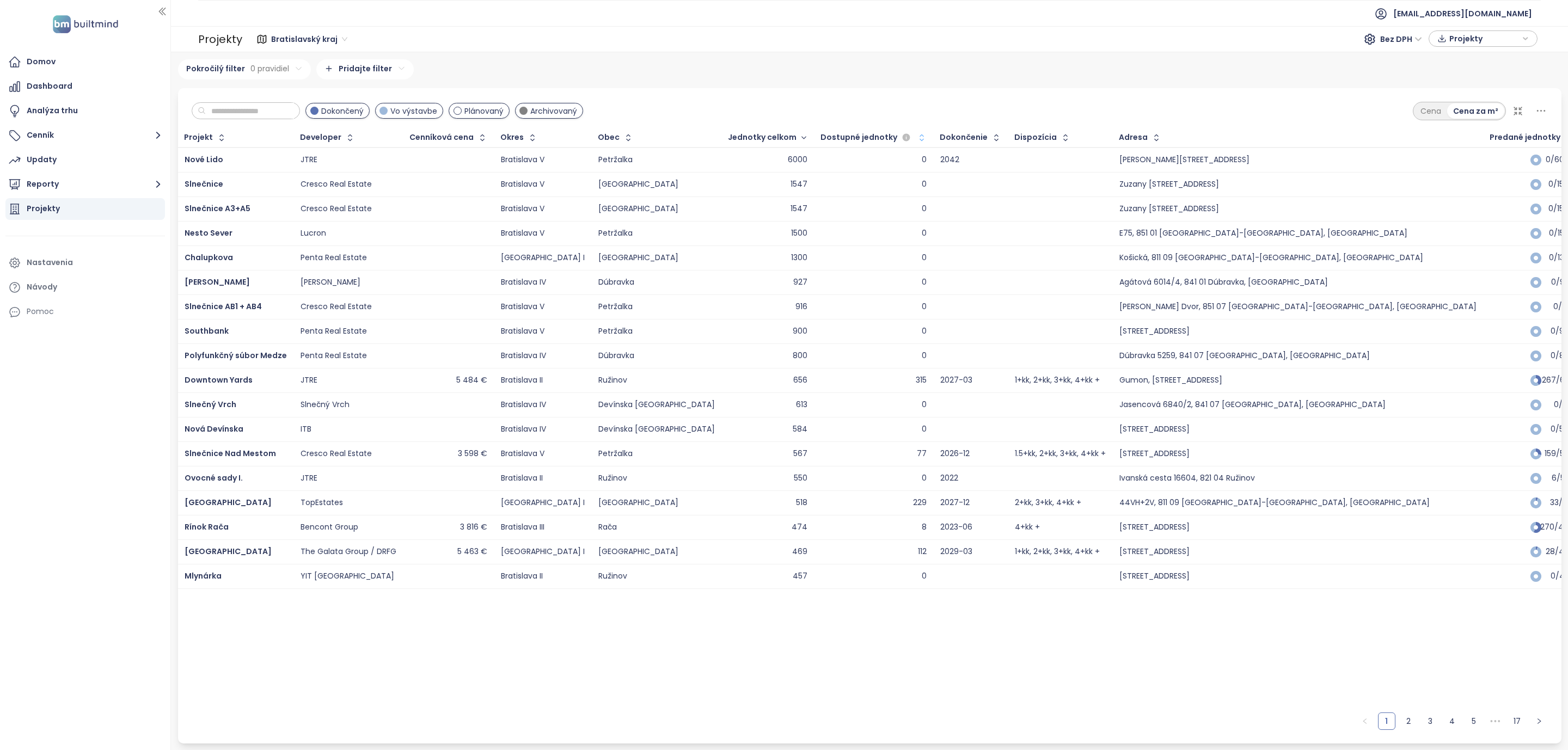
click at [913, 144] on button "button" at bounding box center [920, 138] width 15 height 18
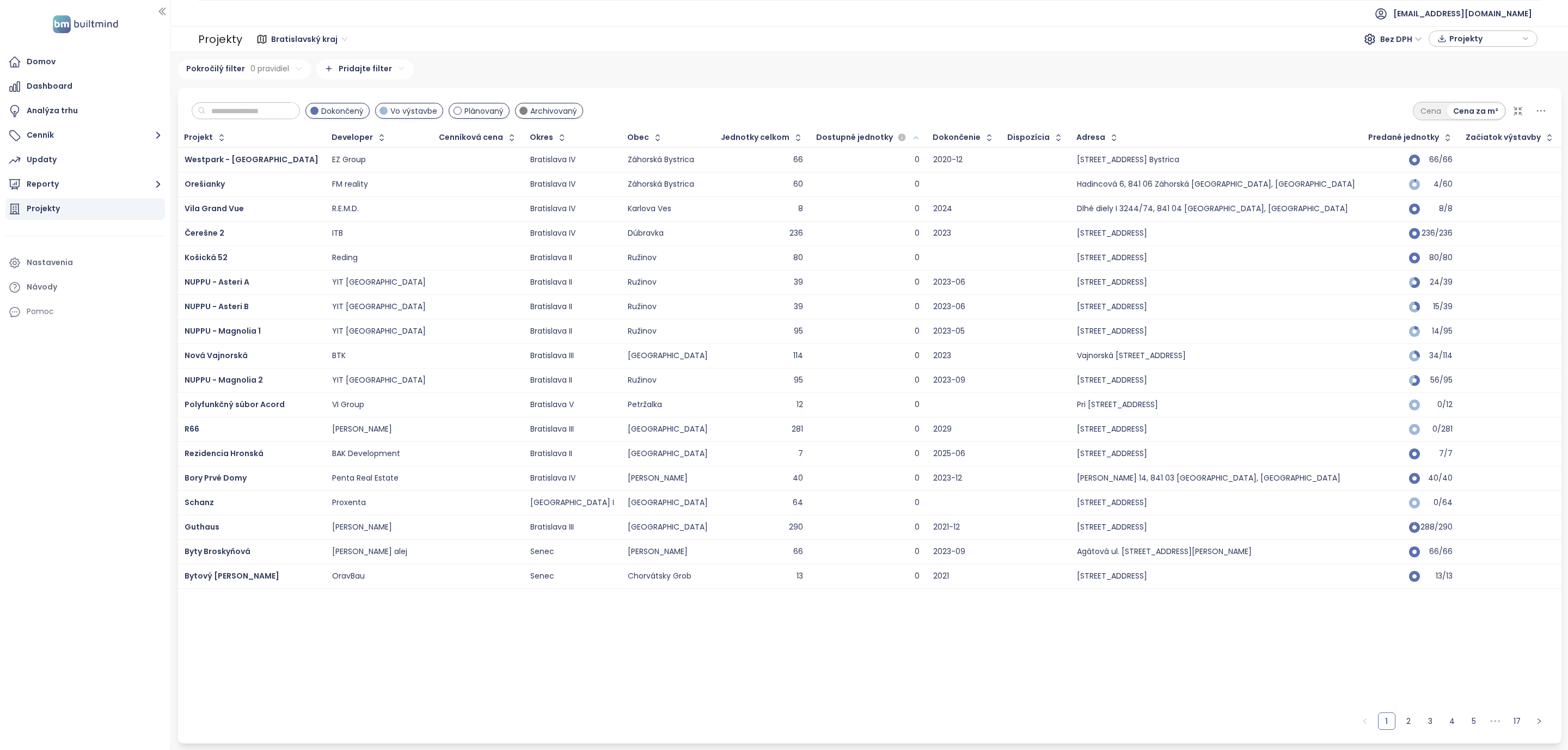
click at [912, 140] on icon "button" at bounding box center [916, 138] width 8 height 13
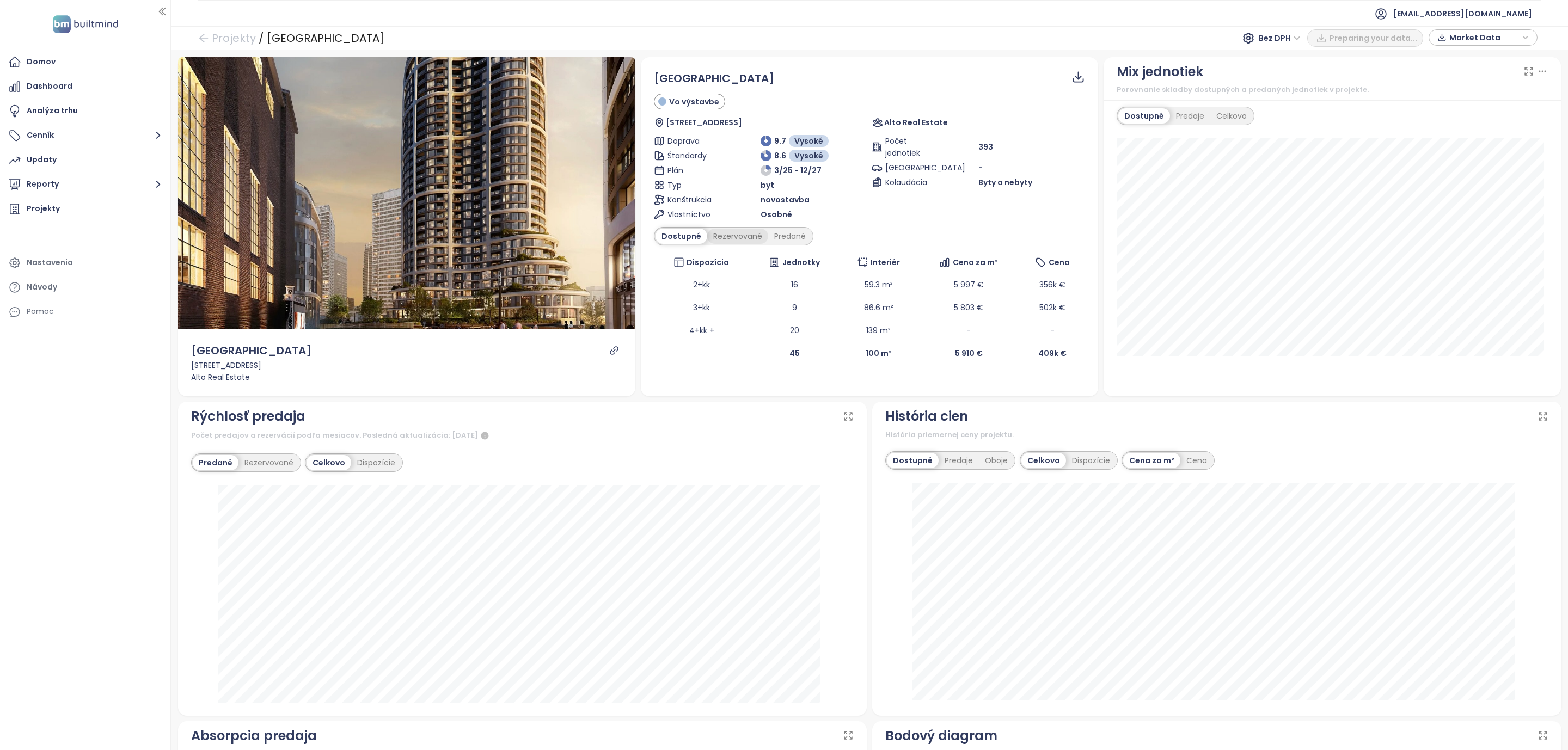
click at [739, 238] on div "Rezervované" at bounding box center [737, 236] width 61 height 16
click at [785, 237] on div "Predané" at bounding box center [790, 236] width 44 height 16
click at [742, 236] on div "Rezervované" at bounding box center [735, 236] width 61 height 16
click at [680, 234] on div "Dostupné" at bounding box center [680, 236] width 49 height 16
click at [64, 525] on div "Domov Dashboard Analýza trhu Cenník Updaty Reporty Projekty Nastavenia Návody P…" at bounding box center [85, 375] width 170 height 750
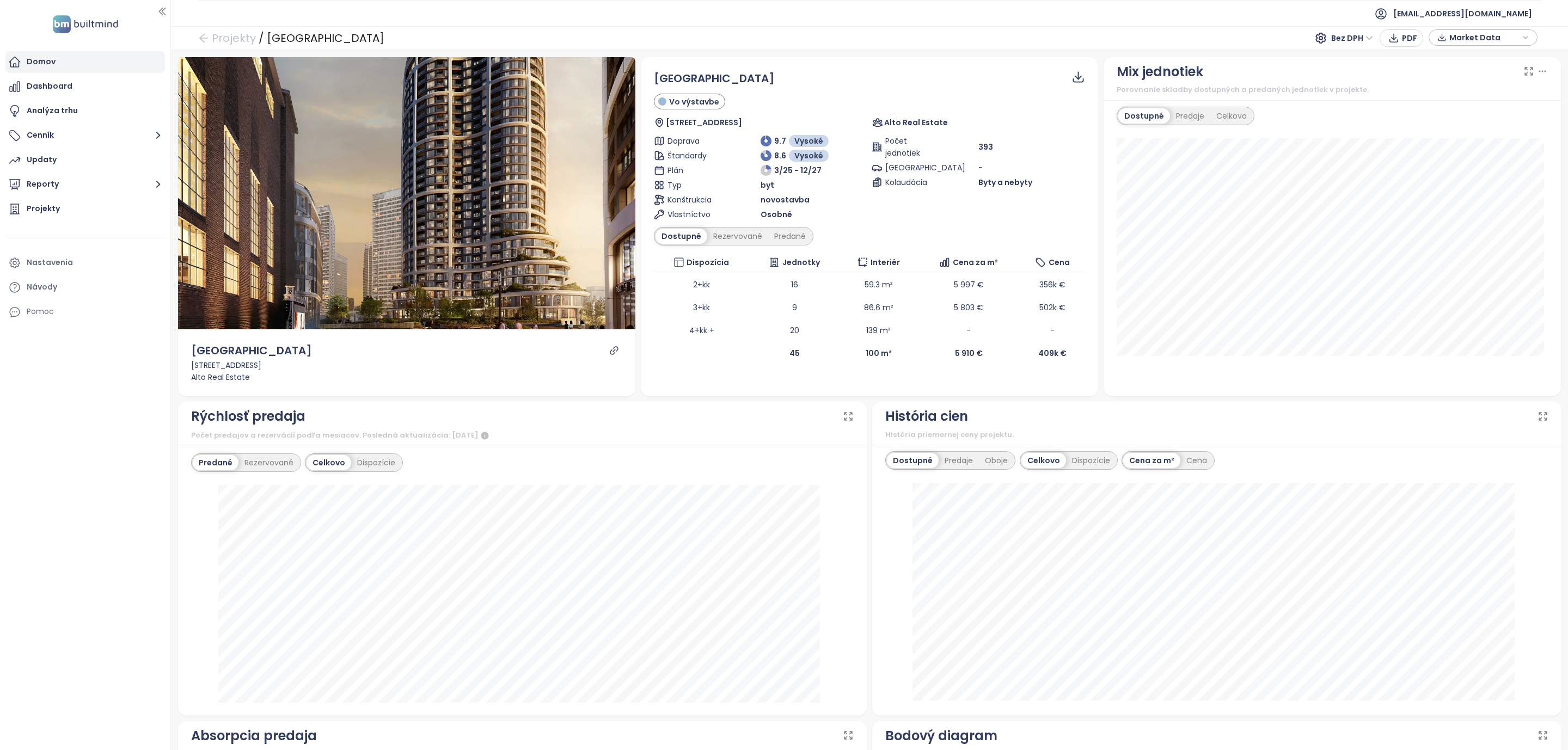
click at [56, 62] on div "Domov" at bounding box center [85, 62] width 159 height 22
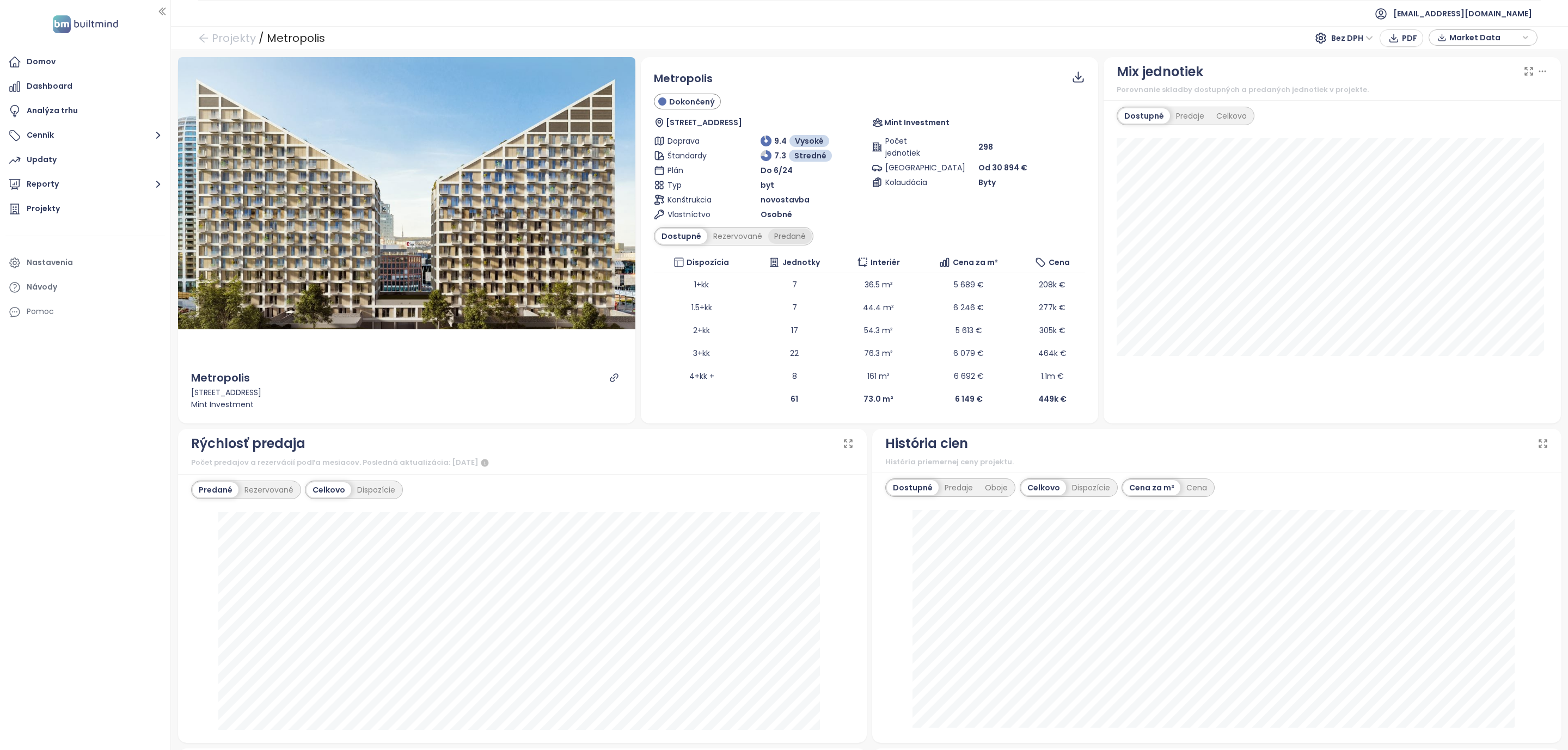
click at [788, 238] on div "Predané" at bounding box center [790, 236] width 44 height 16
click at [742, 234] on div "Rezervované" at bounding box center [735, 236] width 61 height 16
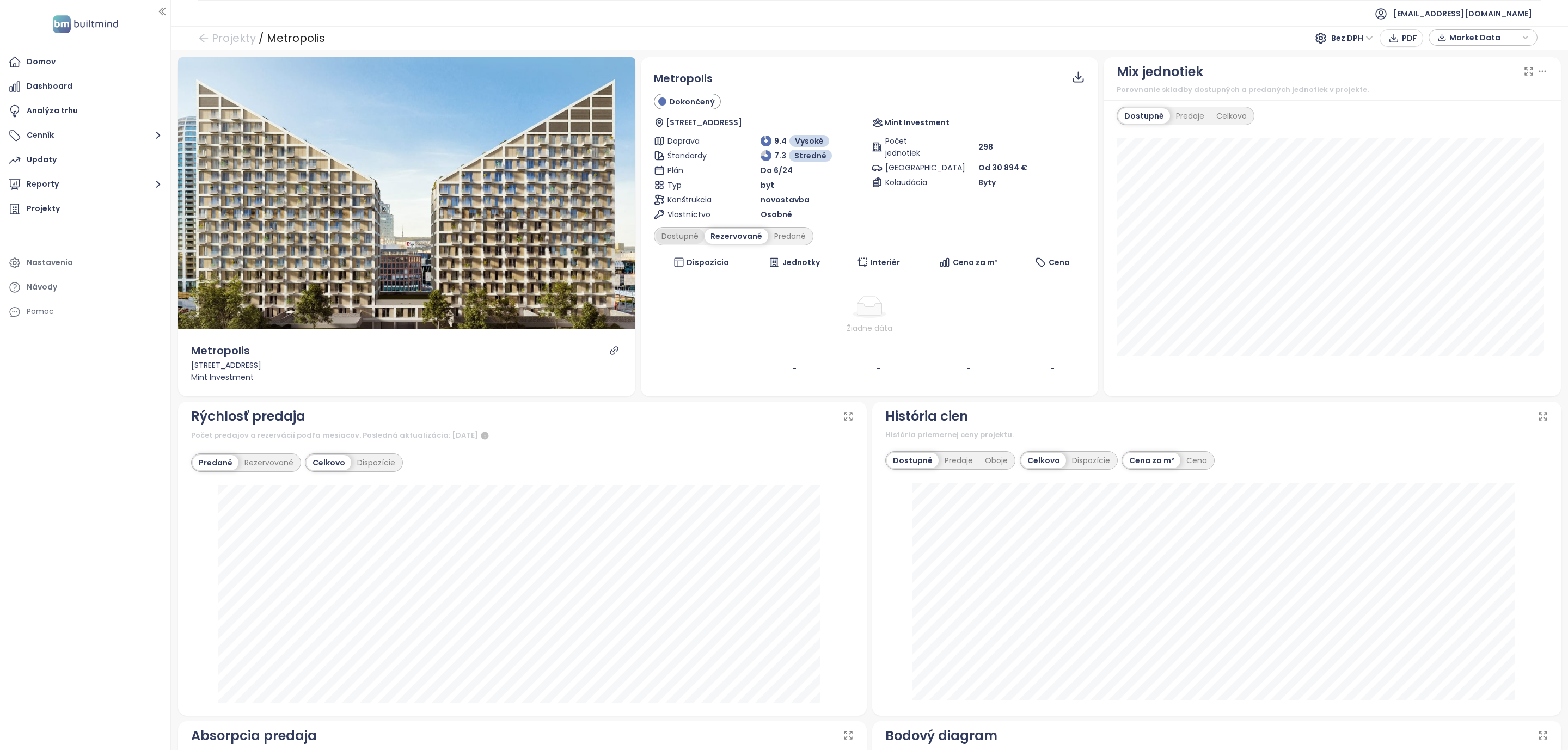
click at [680, 231] on div "Dostupné" at bounding box center [680, 236] width 49 height 16
